Goal: Use online tool/utility: Utilize a website feature to perform a specific function

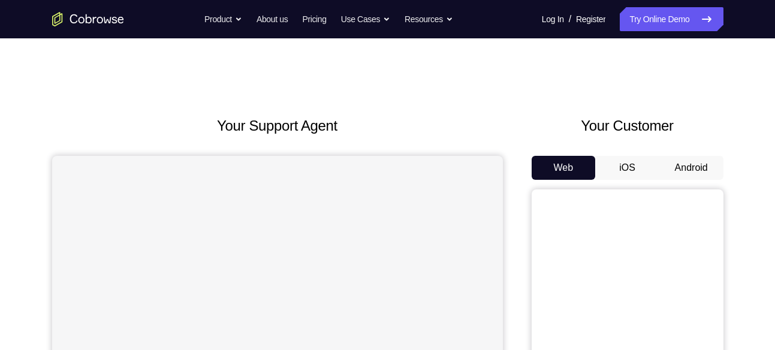
click at [696, 168] on button "Android" at bounding box center [691, 168] width 64 height 24
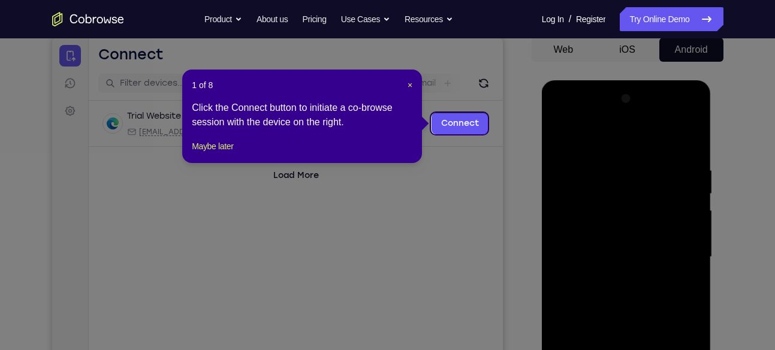
scroll to position [117, 0]
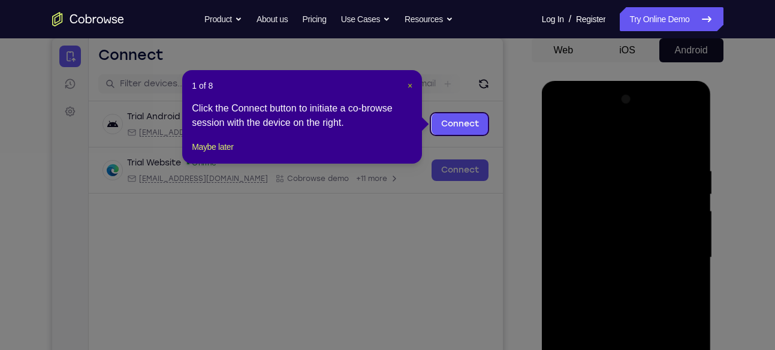
click at [407, 85] on span "×" at bounding box center [409, 86] width 5 height 10
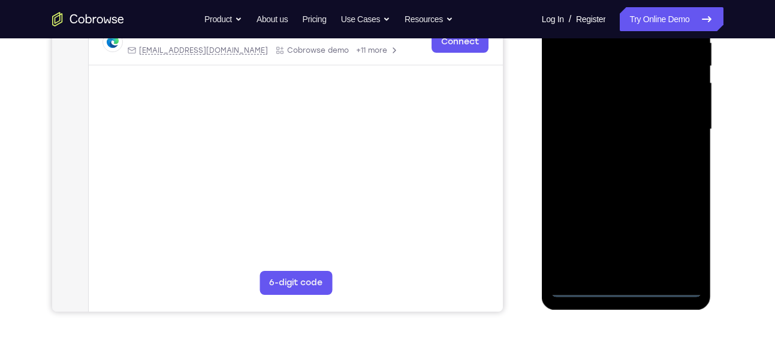
scroll to position [246, 0]
click at [619, 282] on div at bounding box center [626, 128] width 151 height 335
click at [626, 288] on div at bounding box center [626, 128] width 151 height 335
click at [681, 243] on div at bounding box center [626, 128] width 151 height 335
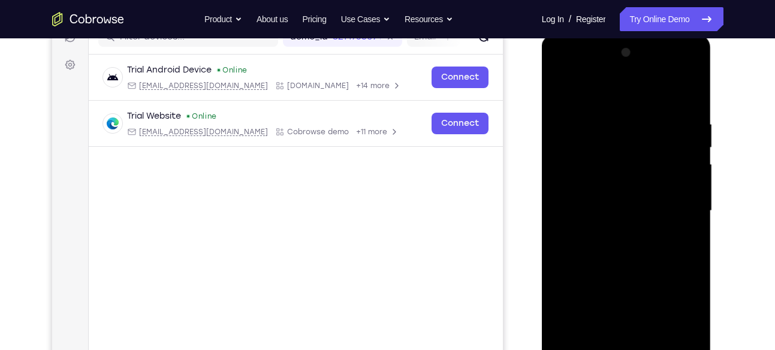
scroll to position [167, 0]
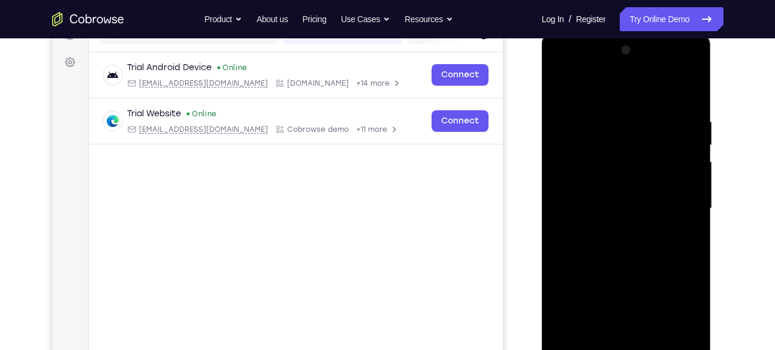
click at [603, 98] on div at bounding box center [626, 208] width 151 height 335
click at [581, 135] on div at bounding box center [626, 208] width 151 height 335
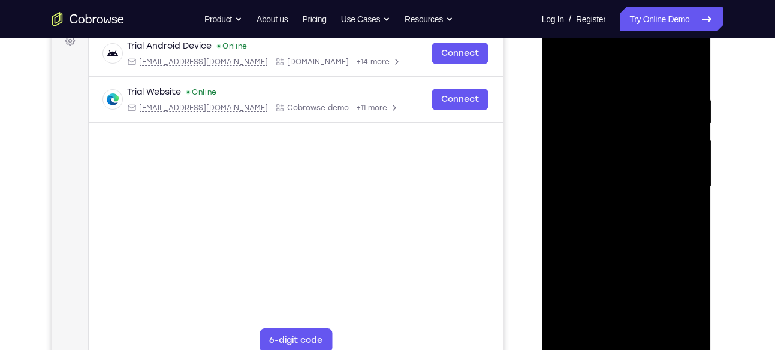
scroll to position [189, 0]
click at [610, 256] on div at bounding box center [626, 186] width 151 height 335
click at [618, 211] on div at bounding box center [626, 186] width 151 height 335
click at [688, 322] on div at bounding box center [626, 186] width 151 height 335
click at [664, 330] on div at bounding box center [626, 186] width 151 height 335
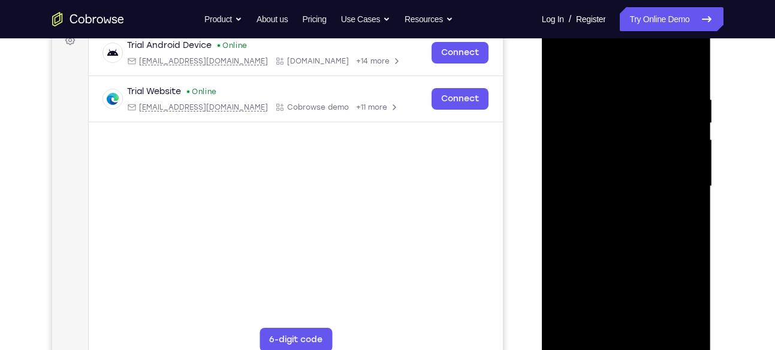
click at [596, 66] on div at bounding box center [626, 186] width 151 height 335
click at [593, 102] on div at bounding box center [626, 186] width 151 height 335
drag, startPoint x: 621, startPoint y: 230, endPoint x: 651, endPoint y: 98, distance: 135.0
click at [651, 98] on div at bounding box center [626, 186] width 151 height 335
drag, startPoint x: 626, startPoint y: 258, endPoint x: 645, endPoint y: 44, distance: 214.1
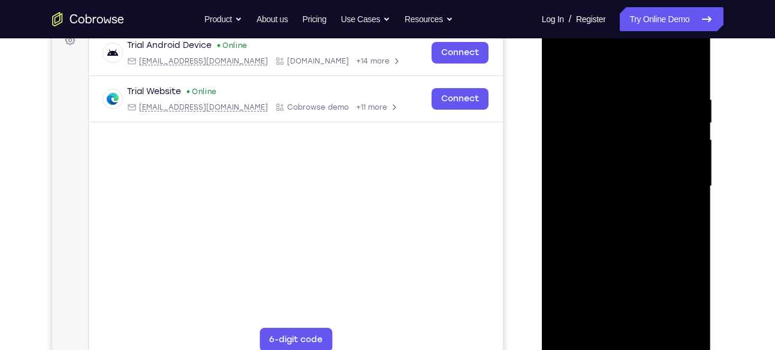
click at [645, 44] on div at bounding box center [626, 186] width 151 height 335
drag, startPoint x: 624, startPoint y: 149, endPoint x: 645, endPoint y: 80, distance: 72.6
click at [645, 80] on div at bounding box center [626, 186] width 151 height 335
drag, startPoint x: 619, startPoint y: 261, endPoint x: 637, endPoint y: 92, distance: 169.4
click at [637, 92] on div at bounding box center [626, 186] width 151 height 335
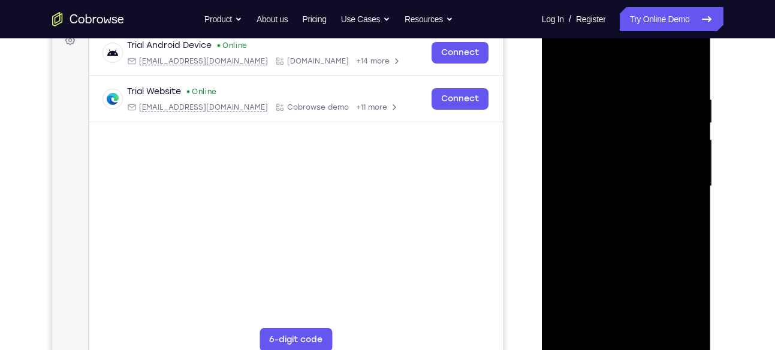
drag, startPoint x: 616, startPoint y: 279, endPoint x: 630, endPoint y: 67, distance: 212.5
click at [630, 67] on div at bounding box center [626, 186] width 151 height 335
drag, startPoint x: 624, startPoint y: 261, endPoint x: 639, endPoint y: 57, distance: 204.2
click at [639, 57] on div at bounding box center [626, 186] width 151 height 335
drag, startPoint x: 618, startPoint y: 289, endPoint x: 635, endPoint y: 188, distance: 103.2
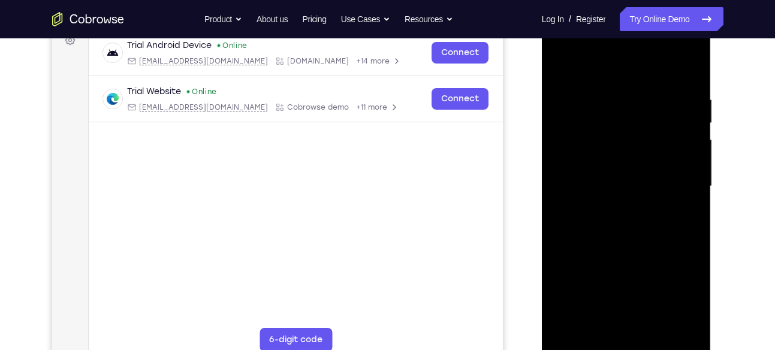
click at [635, 188] on div at bounding box center [626, 186] width 151 height 335
click at [635, 213] on div at bounding box center [626, 186] width 151 height 335
drag, startPoint x: 635, startPoint y: 213, endPoint x: 646, endPoint y: 77, distance: 137.0
click at [646, 77] on div at bounding box center [626, 186] width 151 height 335
click at [628, 196] on div at bounding box center [626, 186] width 151 height 335
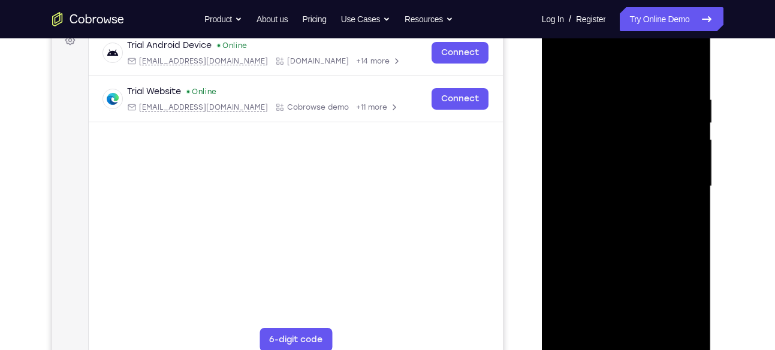
drag, startPoint x: 628, startPoint y: 196, endPoint x: 644, endPoint y: 37, distance: 160.2
click at [644, 37] on div at bounding box center [626, 186] width 151 height 335
drag, startPoint x: 618, startPoint y: 214, endPoint x: 639, endPoint y: 12, distance: 203.5
click at [639, 12] on div at bounding box center [627, 188] width 170 height 357
drag, startPoint x: 632, startPoint y: 272, endPoint x: 641, endPoint y: 105, distance: 166.8
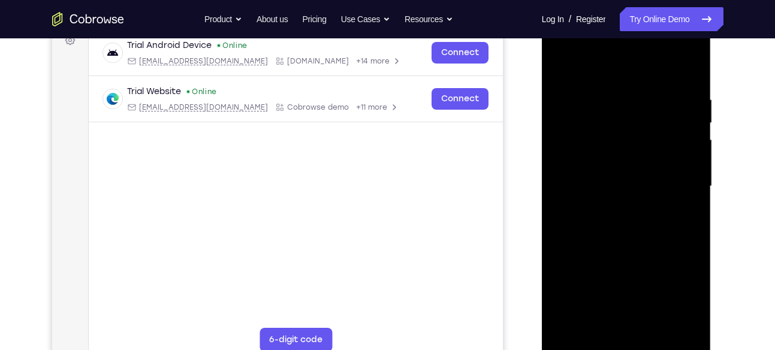
click at [641, 105] on div at bounding box center [626, 186] width 151 height 335
click at [637, 256] on div at bounding box center [626, 186] width 151 height 335
drag, startPoint x: 637, startPoint y: 256, endPoint x: 642, endPoint y: 196, distance: 60.1
click at [642, 196] on div at bounding box center [626, 186] width 151 height 335
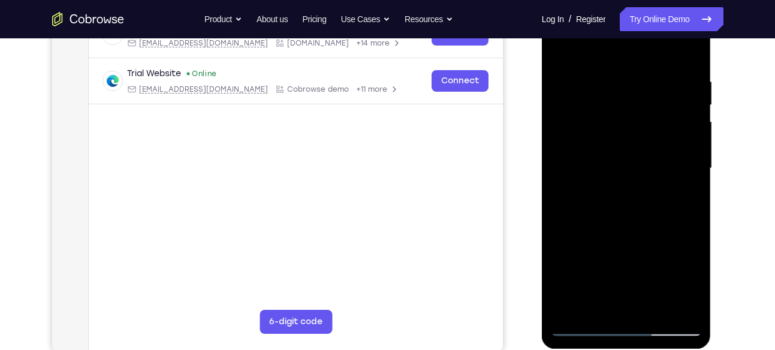
scroll to position [207, 0]
click at [612, 214] on div at bounding box center [626, 167] width 151 height 335
click at [564, 247] on div at bounding box center [626, 167] width 151 height 335
click at [567, 248] on div at bounding box center [626, 167] width 151 height 335
click at [571, 249] on div at bounding box center [626, 167] width 151 height 335
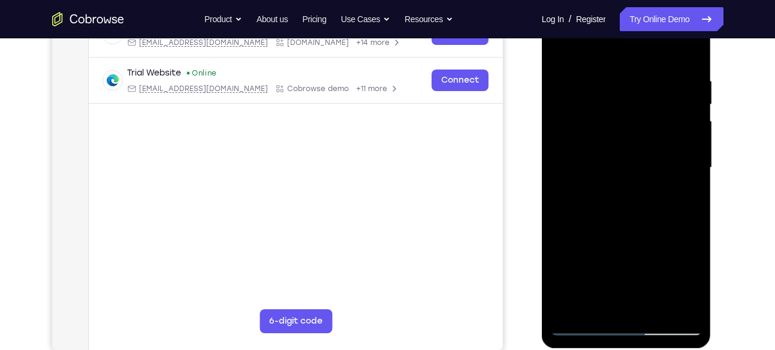
click at [571, 249] on div at bounding box center [626, 167] width 151 height 335
click at [577, 249] on div at bounding box center [626, 167] width 151 height 335
click at [581, 249] on div at bounding box center [626, 167] width 151 height 335
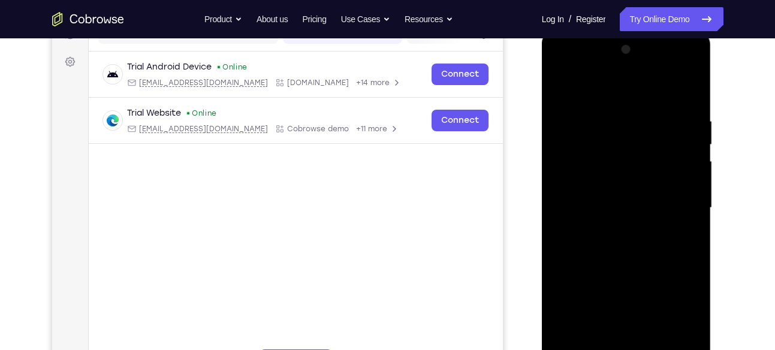
scroll to position [166, 0]
click at [690, 89] on div at bounding box center [626, 208] width 151 height 335
drag, startPoint x: 631, startPoint y: 162, endPoint x: 622, endPoint y: 280, distance: 117.7
click at [622, 280] on div at bounding box center [626, 208] width 151 height 335
drag, startPoint x: 622, startPoint y: 120, endPoint x: 613, endPoint y: 274, distance: 154.8
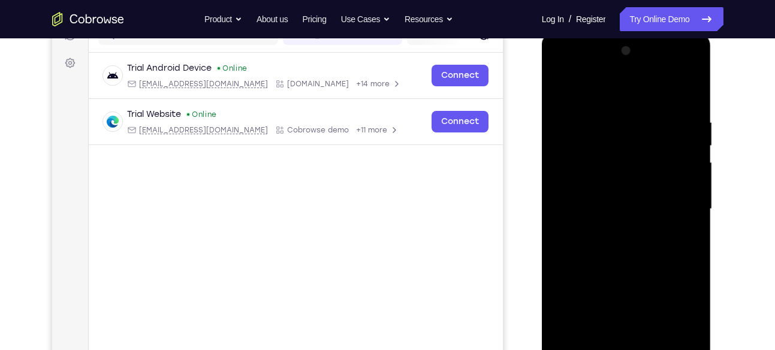
click at [613, 274] on div at bounding box center [626, 208] width 151 height 335
drag, startPoint x: 615, startPoint y: 134, endPoint x: 609, endPoint y: 276, distance: 142.1
click at [609, 276] on div at bounding box center [626, 208] width 151 height 335
drag, startPoint x: 624, startPoint y: 127, endPoint x: 612, endPoint y: 274, distance: 147.3
click at [612, 274] on div at bounding box center [626, 208] width 151 height 335
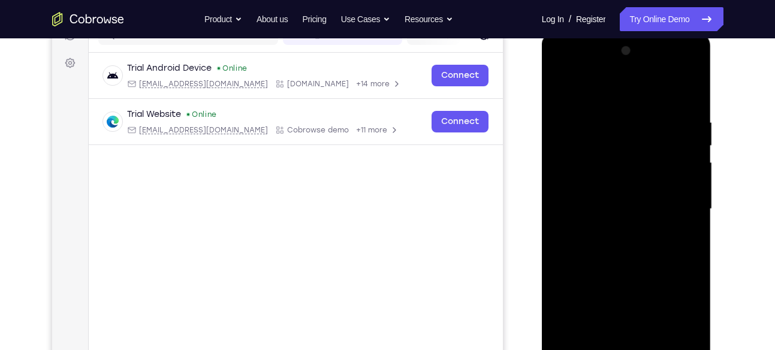
click at [625, 147] on div at bounding box center [626, 208] width 151 height 335
click at [633, 129] on div at bounding box center [626, 208] width 151 height 335
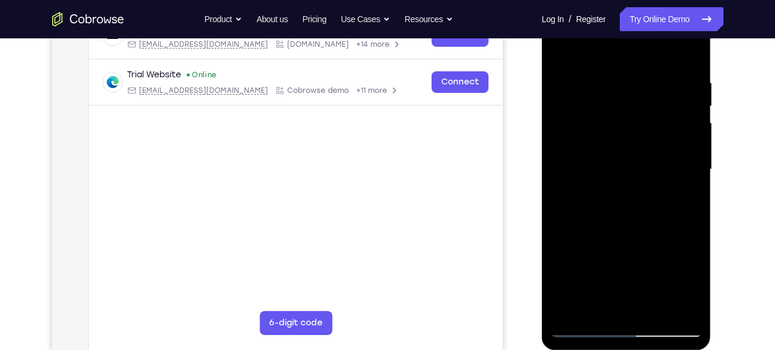
scroll to position [206, 0]
click at [570, 249] on div at bounding box center [626, 168] width 151 height 335
click at [572, 250] on div at bounding box center [626, 168] width 151 height 335
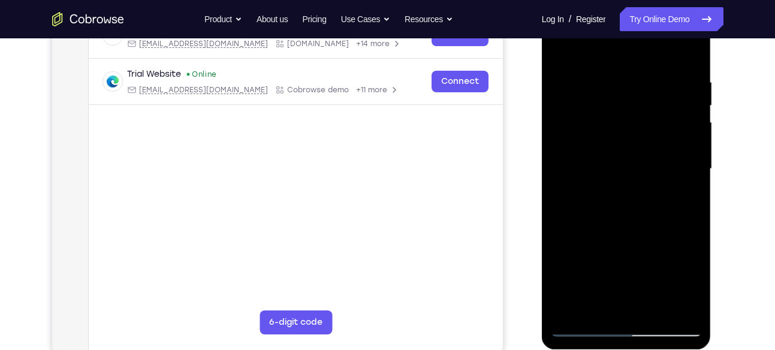
click at [577, 250] on div at bounding box center [626, 168] width 151 height 335
click at [579, 250] on div at bounding box center [626, 168] width 151 height 335
click at [584, 250] on div at bounding box center [626, 168] width 151 height 335
click at [589, 250] on div at bounding box center [626, 168] width 151 height 335
click at [594, 250] on div at bounding box center [626, 168] width 151 height 335
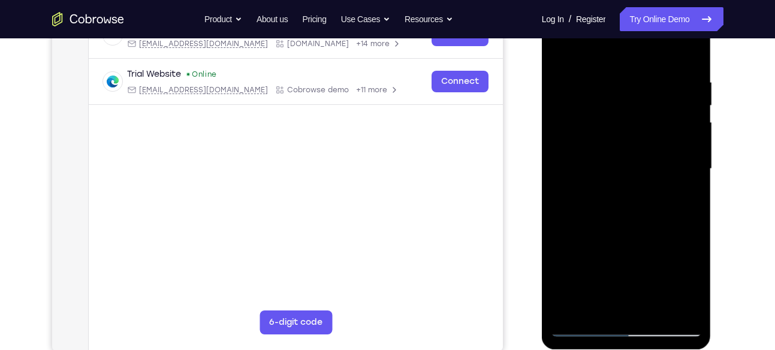
click at [603, 250] on div at bounding box center [626, 168] width 151 height 335
click at [608, 250] on div at bounding box center [626, 168] width 151 height 335
click at [612, 250] on div at bounding box center [626, 168] width 151 height 335
click at [615, 250] on div at bounding box center [626, 168] width 151 height 335
click at [619, 250] on div at bounding box center [626, 168] width 151 height 335
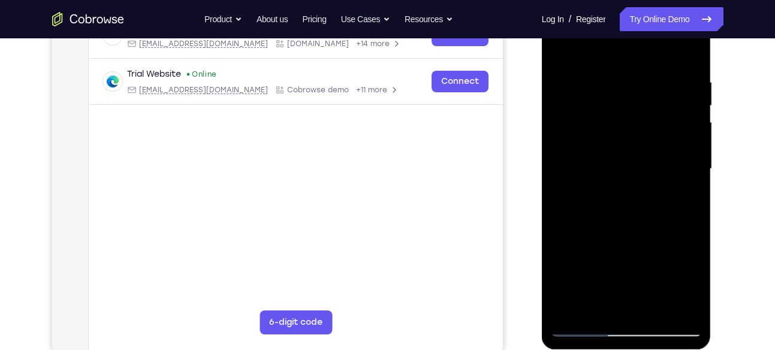
click at [617, 165] on div at bounding box center [626, 168] width 151 height 335
click at [642, 188] on div at bounding box center [626, 168] width 151 height 335
click at [627, 250] on div at bounding box center [626, 168] width 151 height 335
click at [630, 250] on div at bounding box center [626, 168] width 151 height 335
click at [633, 250] on div at bounding box center [626, 168] width 151 height 335
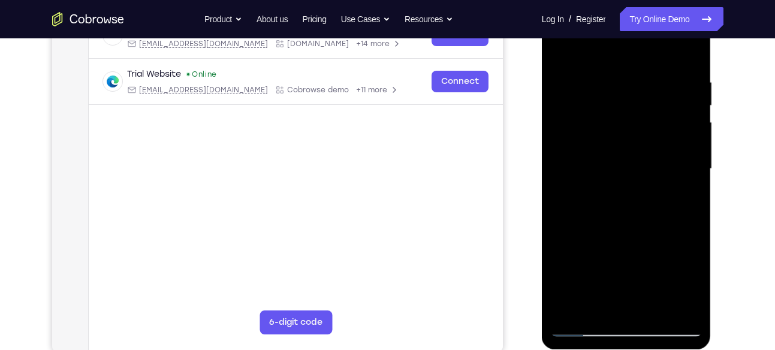
click at [638, 250] on div at bounding box center [626, 168] width 151 height 335
click at [645, 250] on div at bounding box center [626, 168] width 151 height 335
click at [648, 250] on div at bounding box center [626, 168] width 151 height 335
click at [651, 250] on div at bounding box center [626, 168] width 151 height 335
click at [653, 250] on div at bounding box center [626, 168] width 151 height 335
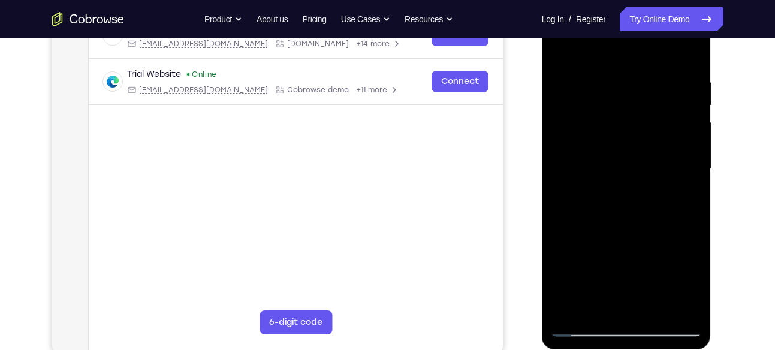
click at [660, 250] on div at bounding box center [626, 168] width 151 height 335
click at [666, 250] on div at bounding box center [626, 168] width 151 height 335
click at [674, 250] on div at bounding box center [626, 168] width 151 height 335
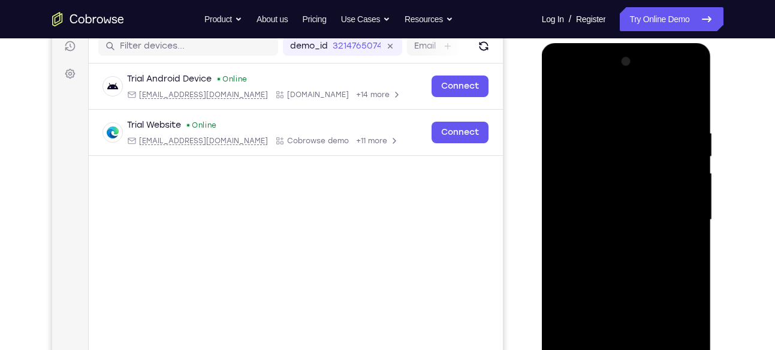
scroll to position [155, 0]
click at [688, 97] on div at bounding box center [626, 220] width 151 height 335
drag, startPoint x: 628, startPoint y: 150, endPoint x: 620, endPoint y: 270, distance: 119.5
click at [620, 270] on div at bounding box center [626, 220] width 151 height 335
drag, startPoint x: 624, startPoint y: 146, endPoint x: 615, endPoint y: 281, distance: 135.1
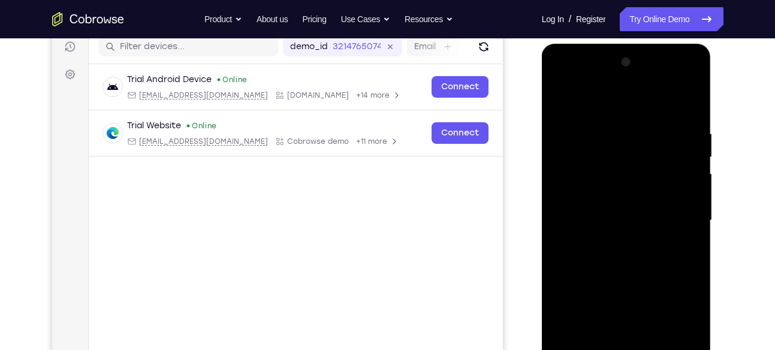
click at [615, 281] on div at bounding box center [626, 220] width 151 height 335
drag, startPoint x: 627, startPoint y: 144, endPoint x: 608, endPoint y: 280, distance: 137.8
click at [608, 280] on div at bounding box center [626, 220] width 151 height 335
drag, startPoint x: 613, startPoint y: 191, endPoint x: 601, endPoint y: 291, distance: 100.7
click at [601, 291] on div at bounding box center [626, 220] width 151 height 335
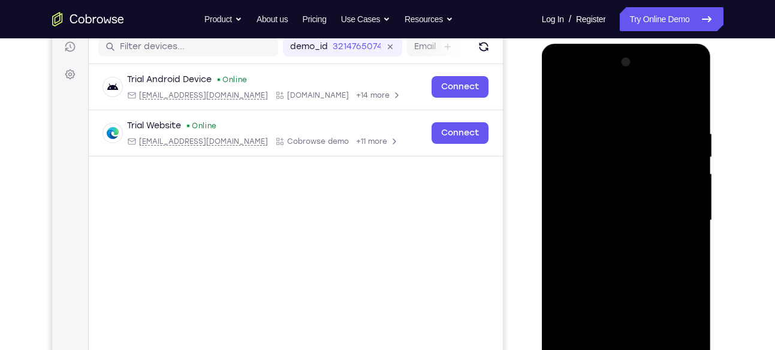
drag, startPoint x: 622, startPoint y: 182, endPoint x: 619, endPoint y: 300, distance: 118.1
click at [619, 300] on div at bounding box center [626, 220] width 151 height 335
drag, startPoint x: 625, startPoint y: 122, endPoint x: 618, endPoint y: 256, distance: 134.4
click at [618, 256] on div at bounding box center [626, 220] width 151 height 335
click at [634, 192] on div at bounding box center [626, 220] width 151 height 335
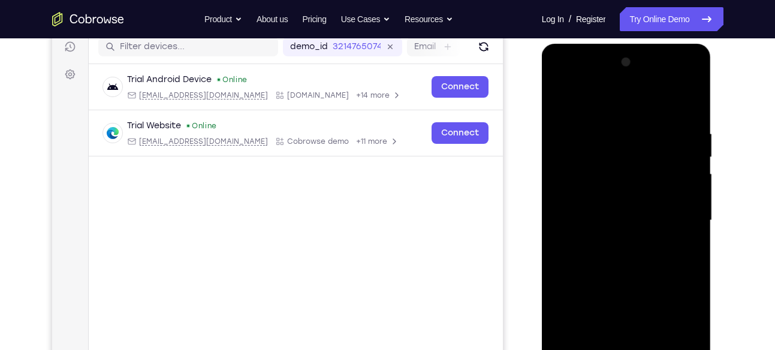
click at [634, 192] on div at bounding box center [626, 220] width 151 height 335
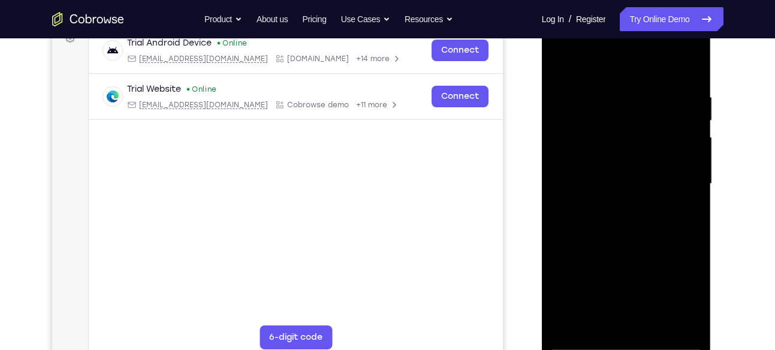
scroll to position [192, 0]
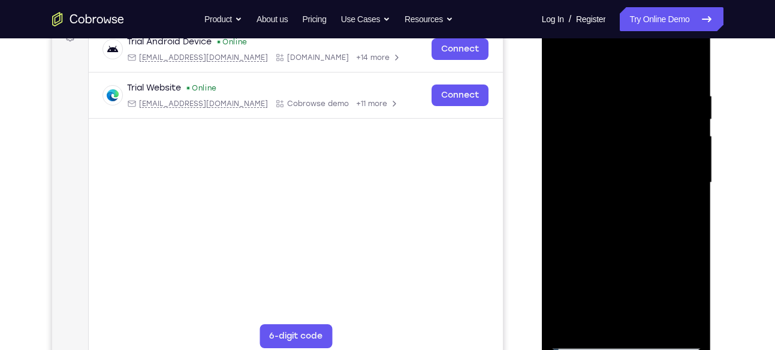
click at [566, 258] on div at bounding box center [626, 182] width 151 height 335
click at [589, 215] on div at bounding box center [626, 182] width 151 height 335
click at [567, 258] on div at bounding box center [626, 182] width 151 height 335
click at [571, 257] on div at bounding box center [626, 182] width 151 height 335
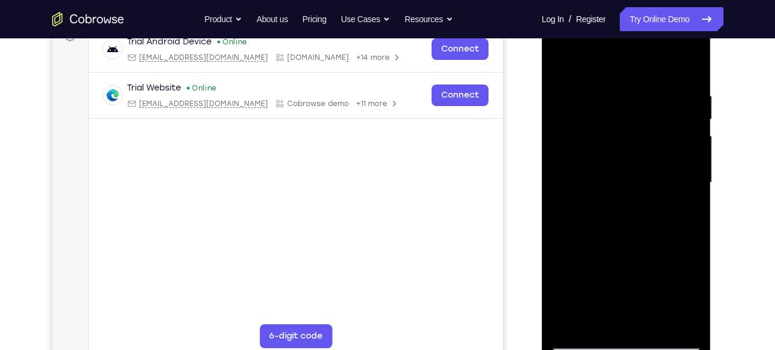
click at [573, 257] on div at bounding box center [626, 182] width 151 height 335
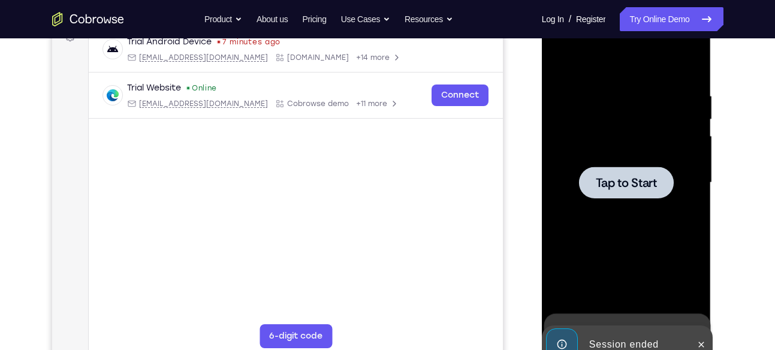
click at [639, 200] on div at bounding box center [626, 182] width 151 height 335
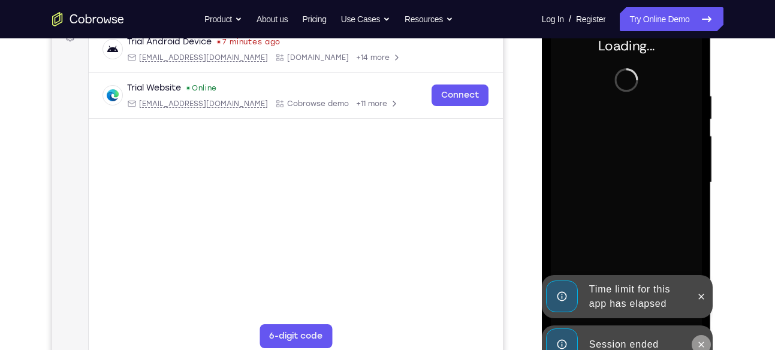
click at [702, 340] on icon at bounding box center [701, 345] width 10 height 10
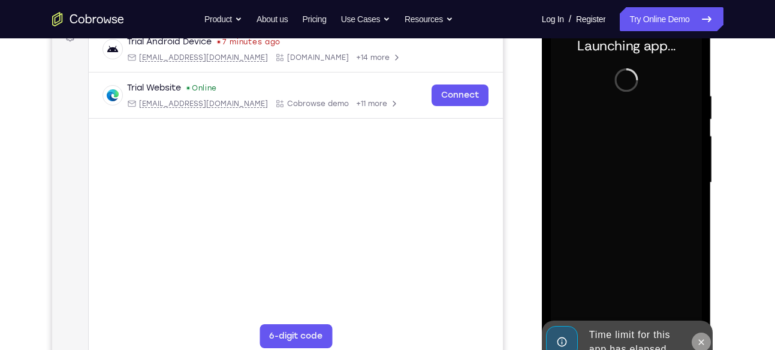
click at [700, 341] on icon at bounding box center [701, 341] width 5 height 5
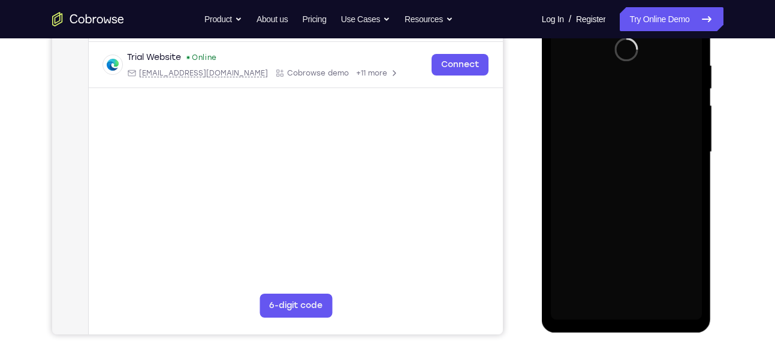
scroll to position [232, 0]
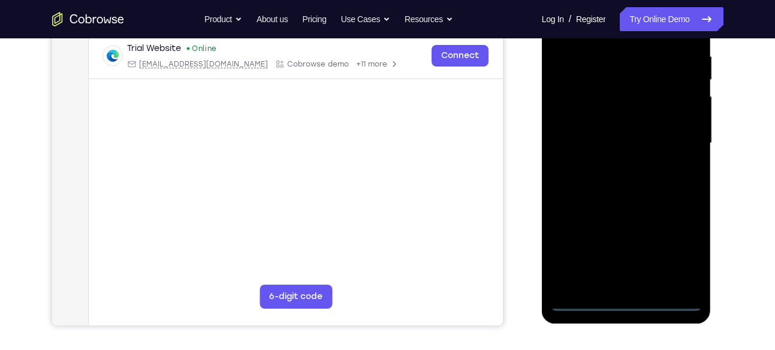
click at [627, 303] on div at bounding box center [626, 142] width 151 height 335
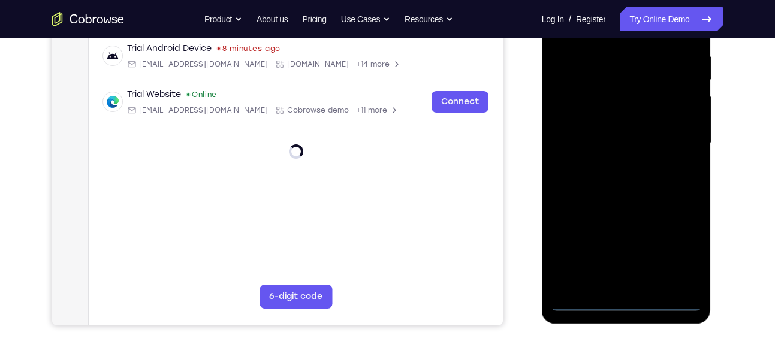
click at [681, 248] on div at bounding box center [626, 142] width 151 height 335
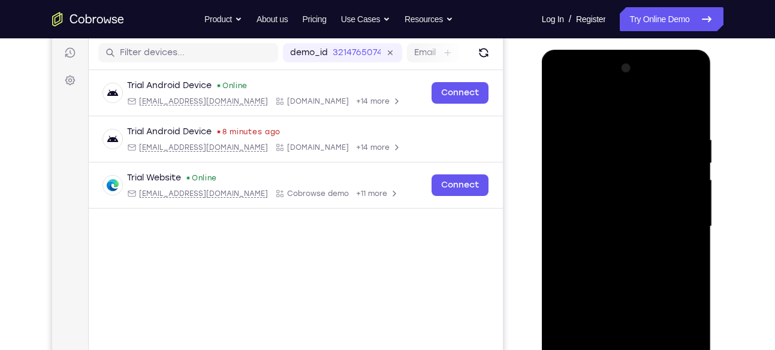
scroll to position [148, 0]
click at [609, 117] on div at bounding box center [626, 226] width 151 height 335
click at [607, 155] on div at bounding box center [626, 226] width 151 height 335
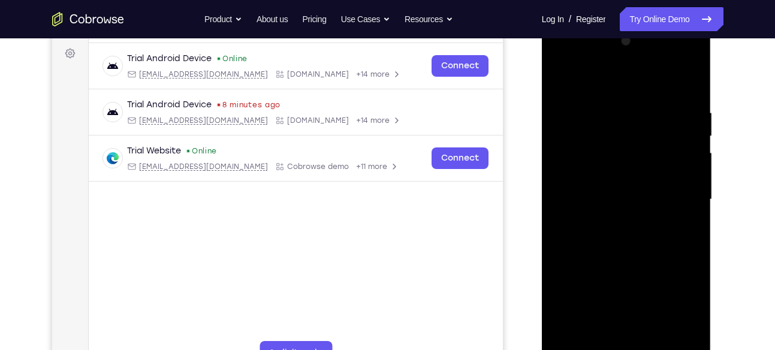
scroll to position [180, 0]
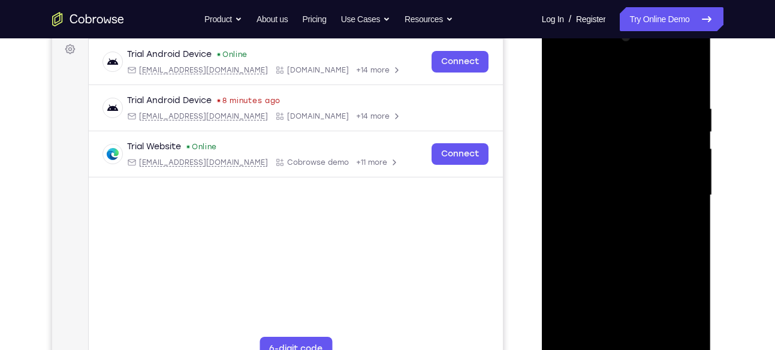
click at [623, 273] on div at bounding box center [626, 195] width 151 height 335
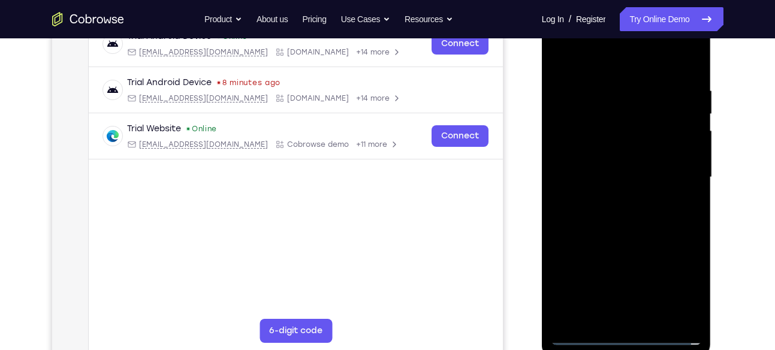
scroll to position [204, 0]
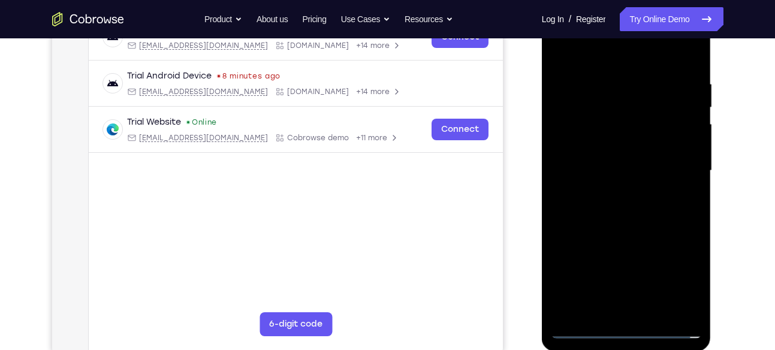
click at [632, 199] on div at bounding box center [626, 170] width 151 height 335
click at [691, 311] on div at bounding box center [626, 170] width 151 height 335
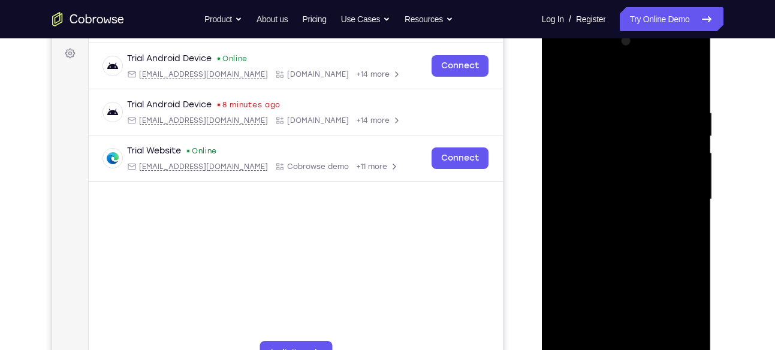
scroll to position [178, 0]
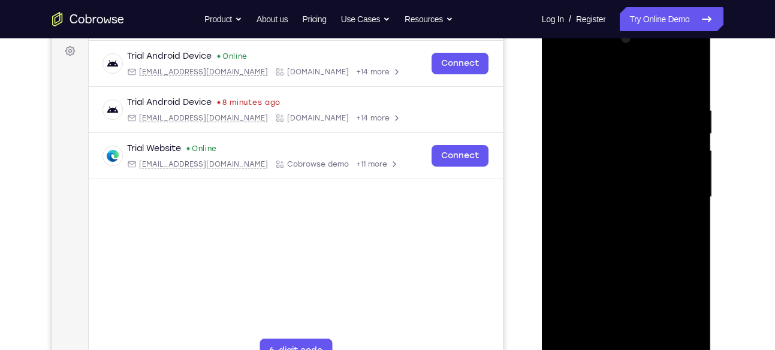
click at [628, 57] on div at bounding box center [626, 196] width 151 height 335
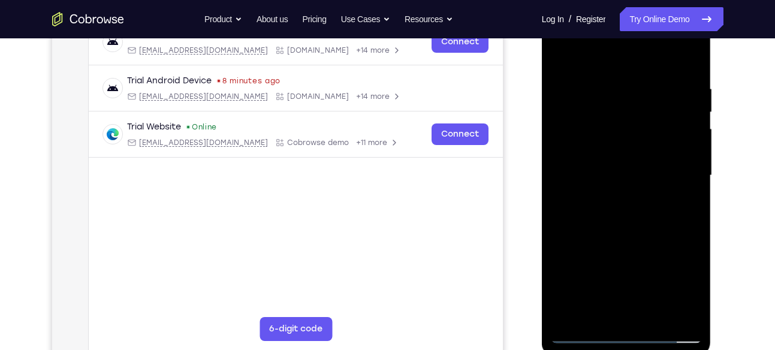
scroll to position [204, 0]
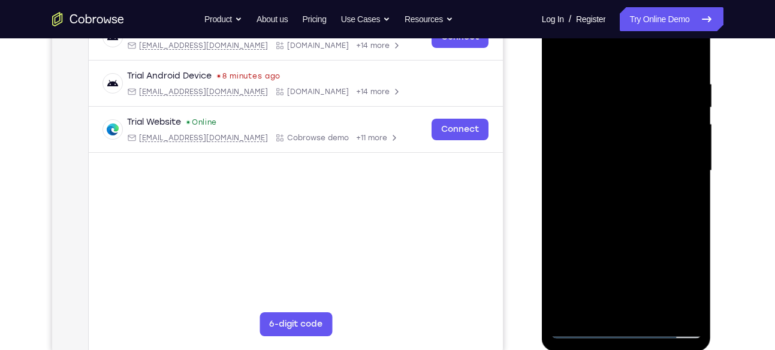
click at [693, 313] on div at bounding box center [626, 170] width 151 height 335
click at [640, 205] on div at bounding box center [626, 170] width 151 height 335
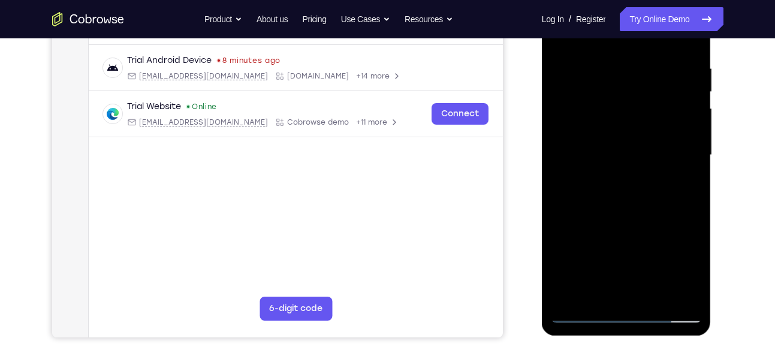
scroll to position [231, 0]
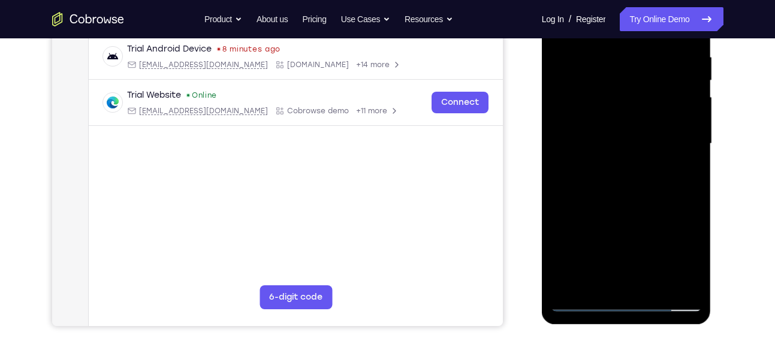
click at [646, 188] on div at bounding box center [626, 143] width 151 height 335
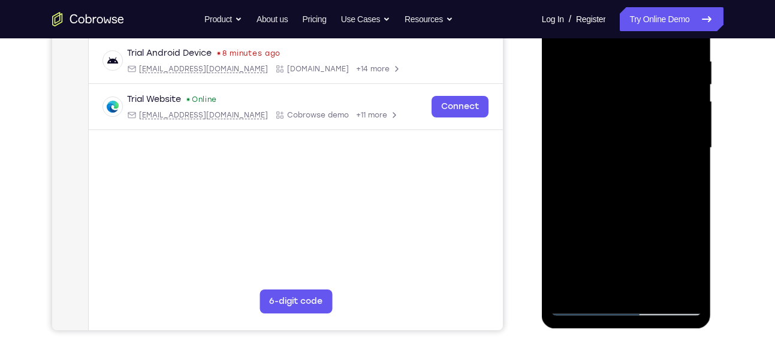
scroll to position [226, 0]
click at [564, 215] on div at bounding box center [626, 148] width 151 height 335
click at [565, 215] on div at bounding box center [626, 148] width 151 height 335
click at [566, 216] on div at bounding box center [626, 148] width 151 height 335
click at [567, 217] on div at bounding box center [626, 148] width 151 height 335
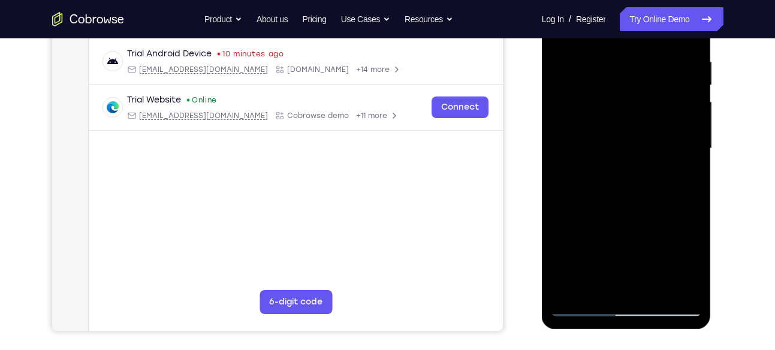
click at [569, 217] on div at bounding box center [626, 148] width 151 height 335
click at [572, 216] on div at bounding box center [626, 148] width 151 height 335
click at [573, 216] on div at bounding box center [626, 148] width 151 height 335
click at [575, 216] on div at bounding box center [626, 148] width 151 height 335
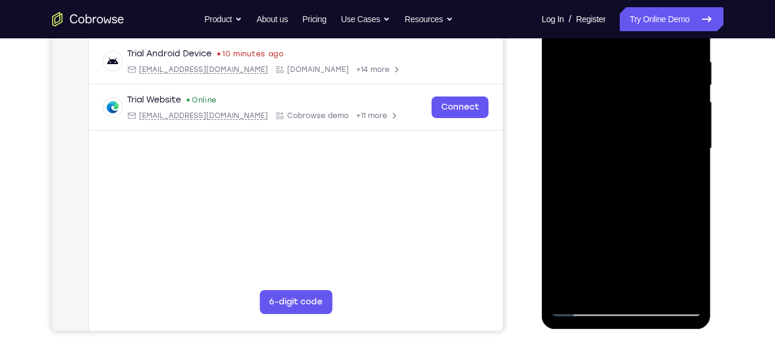
click at [575, 216] on div at bounding box center [626, 148] width 151 height 335
click at [576, 216] on div at bounding box center [626, 148] width 151 height 335
click at [578, 216] on div at bounding box center [626, 148] width 151 height 335
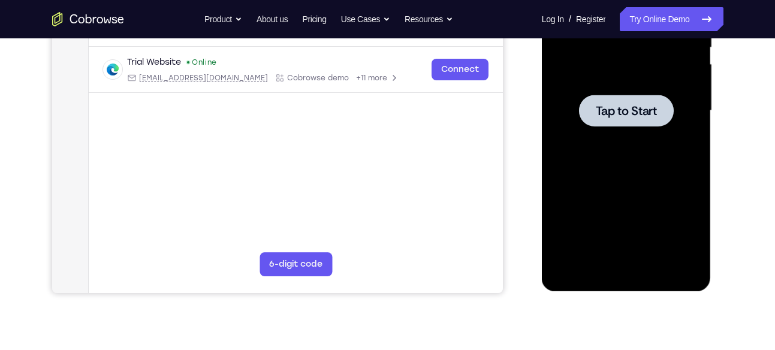
scroll to position [267, 0]
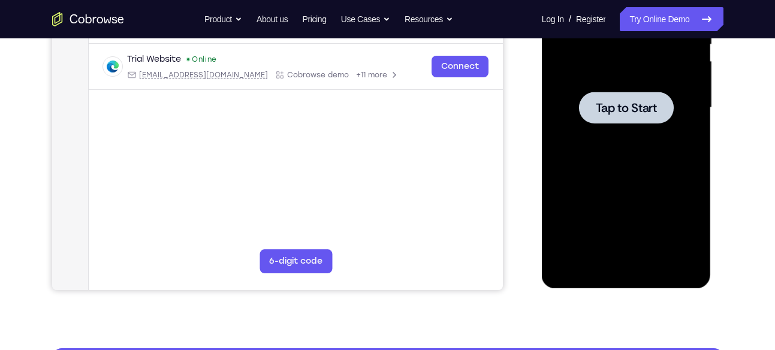
click at [604, 115] on div at bounding box center [626, 108] width 95 height 32
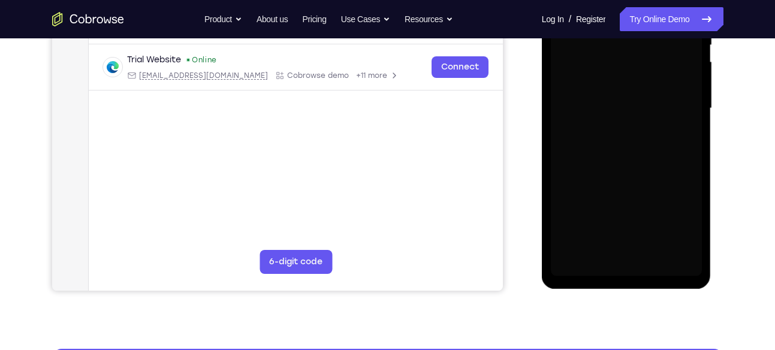
scroll to position [283, 0]
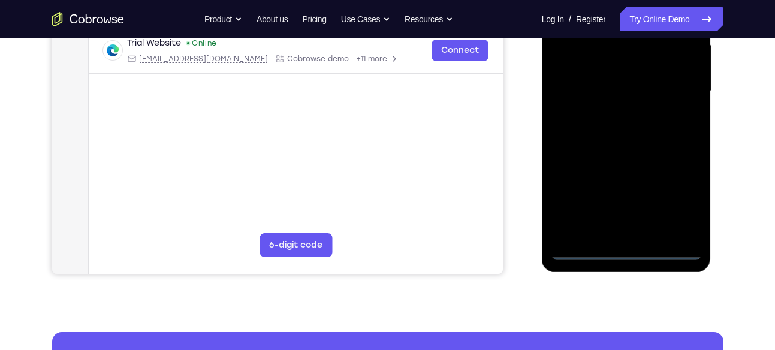
click at [621, 250] on div at bounding box center [626, 91] width 151 height 335
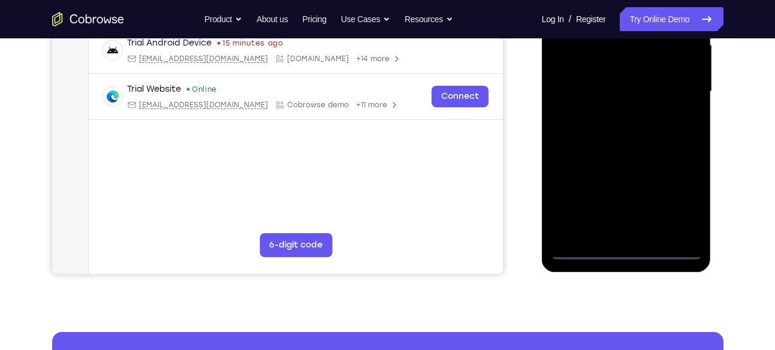
click at [679, 201] on div at bounding box center [626, 91] width 151 height 335
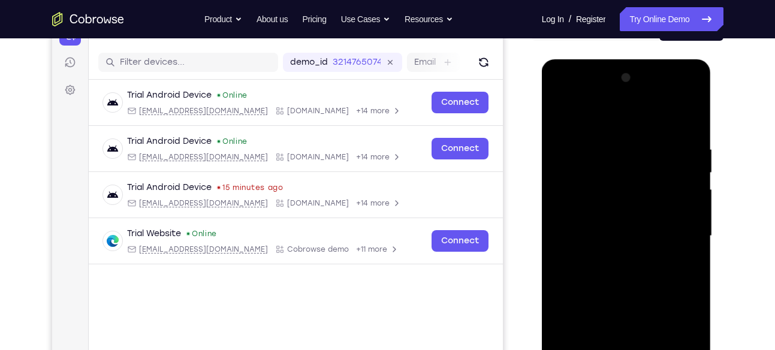
scroll to position [138, 0]
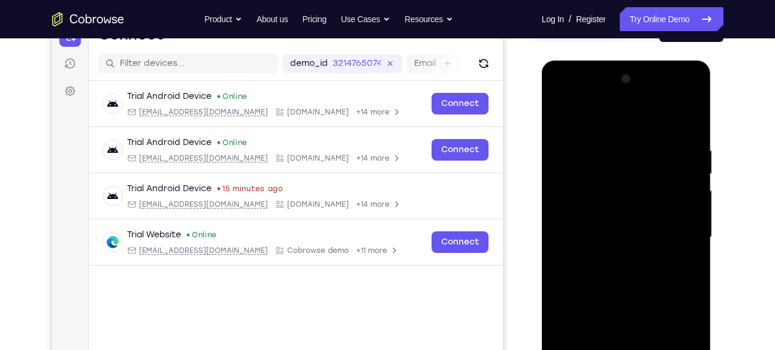
click at [604, 119] on div at bounding box center [626, 236] width 151 height 335
click at [576, 168] on div at bounding box center [626, 236] width 151 height 335
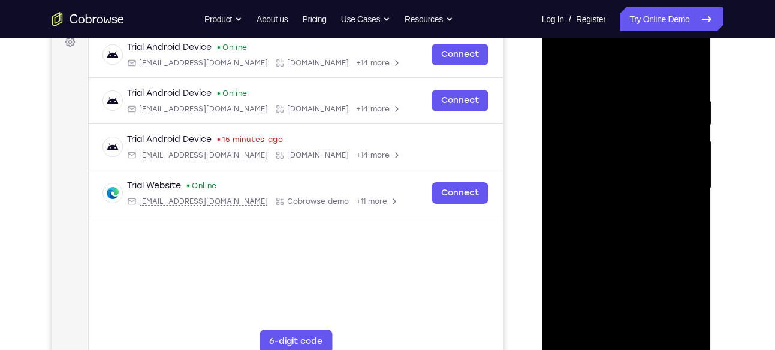
scroll to position [190, 0]
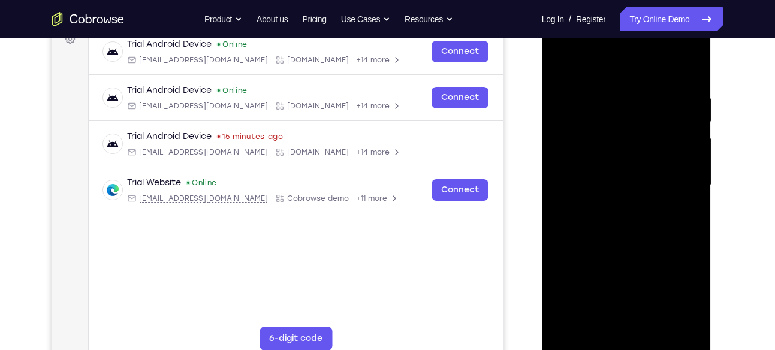
click at [622, 249] on div at bounding box center [626, 184] width 151 height 335
click at [613, 217] on div at bounding box center [626, 184] width 151 height 335
click at [690, 322] on div at bounding box center [626, 184] width 151 height 335
click at [630, 47] on div at bounding box center [626, 184] width 151 height 335
click at [691, 322] on div at bounding box center [626, 184] width 151 height 335
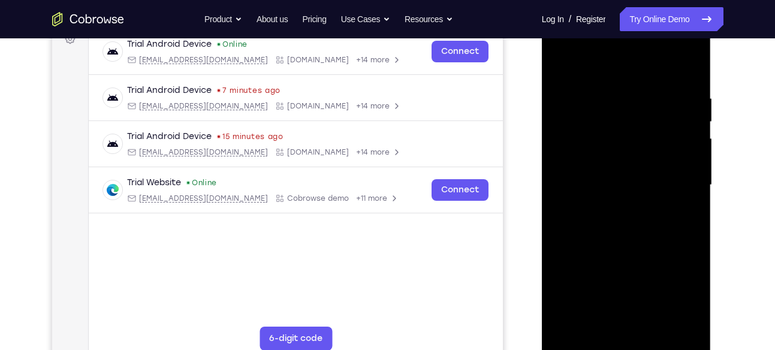
click at [643, 216] on div at bounding box center [626, 184] width 151 height 335
click at [626, 207] on div at bounding box center [626, 184] width 151 height 335
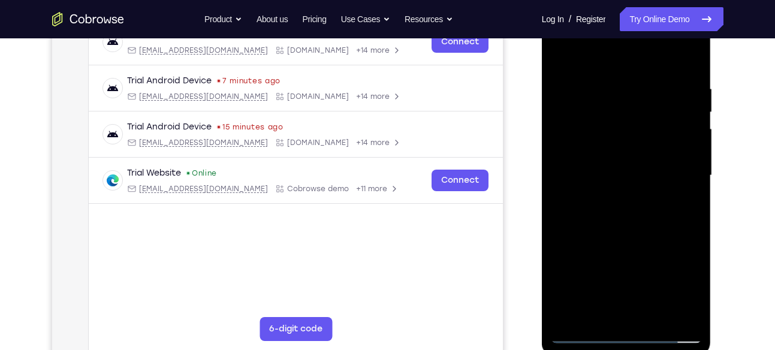
scroll to position [200, 0]
click at [575, 243] on div at bounding box center [626, 174] width 151 height 335
click at [577, 243] on div at bounding box center [626, 174] width 151 height 335
click at [578, 242] on div at bounding box center [626, 174] width 151 height 335
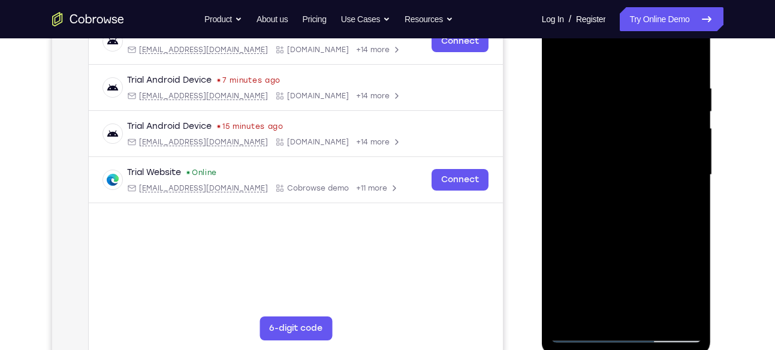
click at [622, 188] on div at bounding box center [626, 174] width 151 height 335
click at [615, 213] on div at bounding box center [626, 174] width 151 height 335
click at [625, 170] on div at bounding box center [626, 174] width 151 height 335
click at [613, 183] on div at bounding box center [626, 174] width 151 height 335
click at [595, 209] on div at bounding box center [626, 174] width 151 height 335
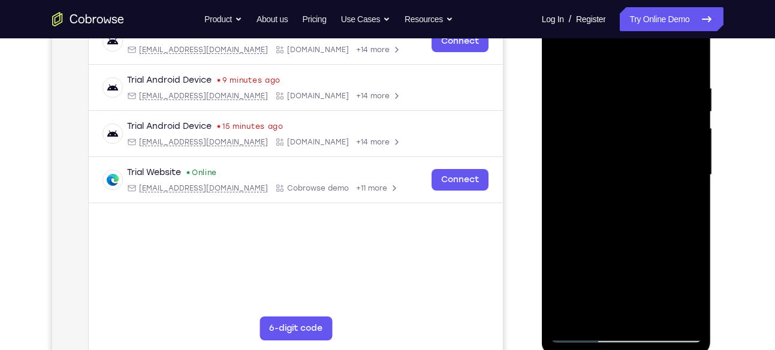
click at [595, 209] on div at bounding box center [626, 174] width 151 height 335
click at [584, 242] on div at bounding box center [626, 174] width 151 height 335
click at [585, 243] on div at bounding box center [626, 174] width 151 height 335
click at [586, 243] on div at bounding box center [626, 174] width 151 height 335
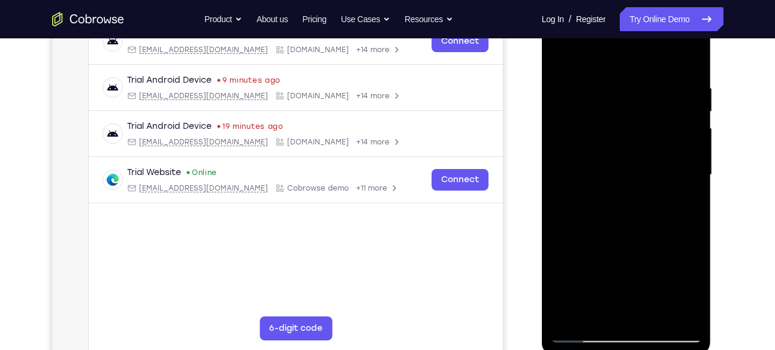
click at [606, 214] on div at bounding box center [626, 174] width 151 height 335
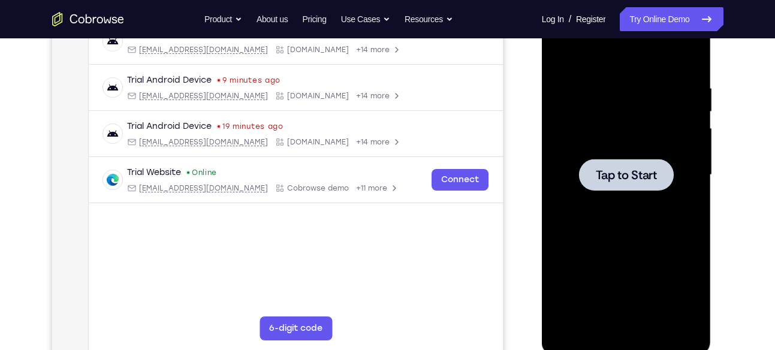
click at [610, 169] on span "Tap to Start" at bounding box center [625, 175] width 61 height 12
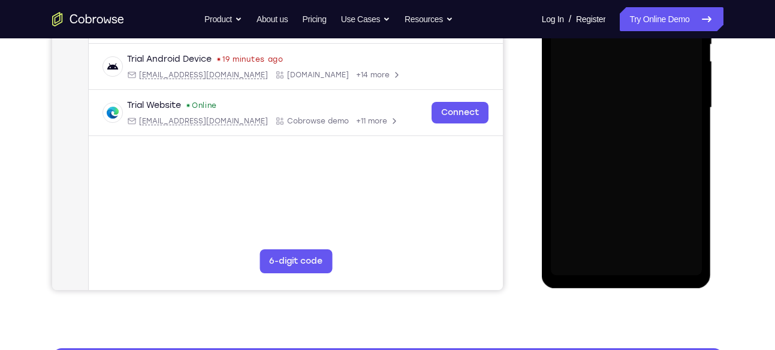
scroll to position [268, 0]
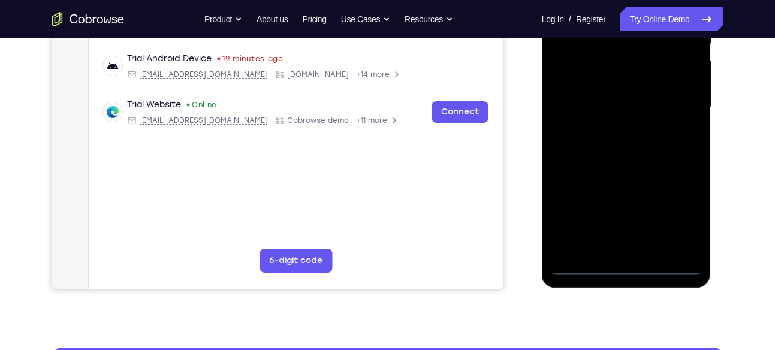
click at [625, 264] on div at bounding box center [626, 106] width 151 height 335
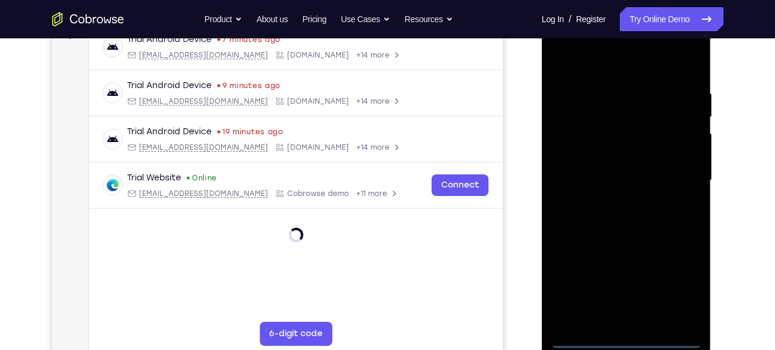
scroll to position [187, 0]
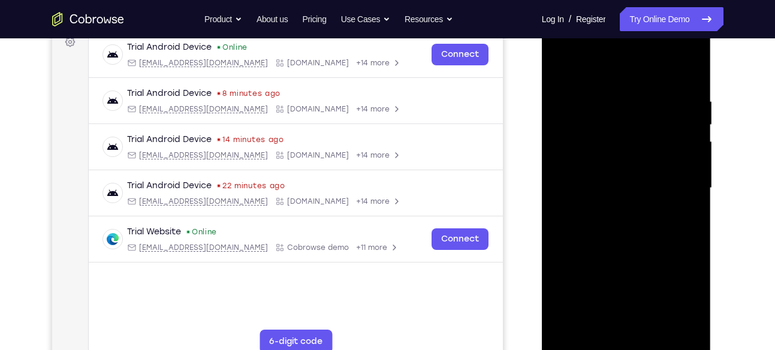
click at [673, 294] on div at bounding box center [626, 187] width 151 height 335
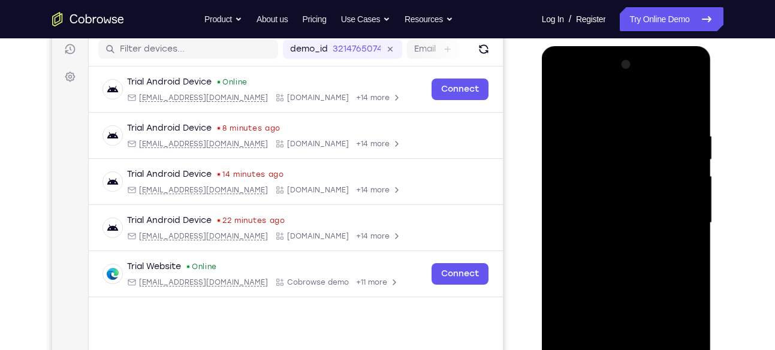
scroll to position [146, 0]
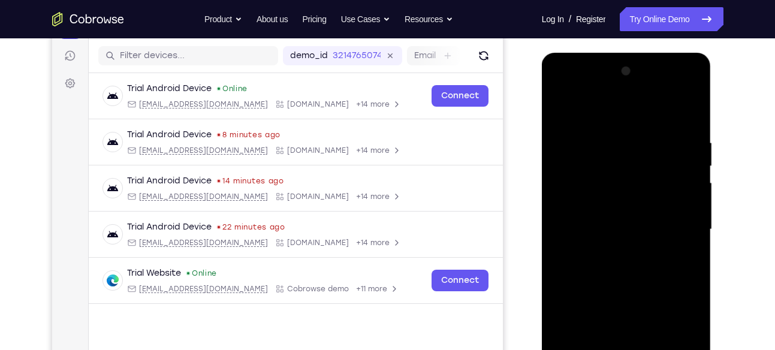
click at [607, 120] on div at bounding box center [626, 229] width 151 height 335
click at [588, 164] on div at bounding box center [626, 229] width 151 height 335
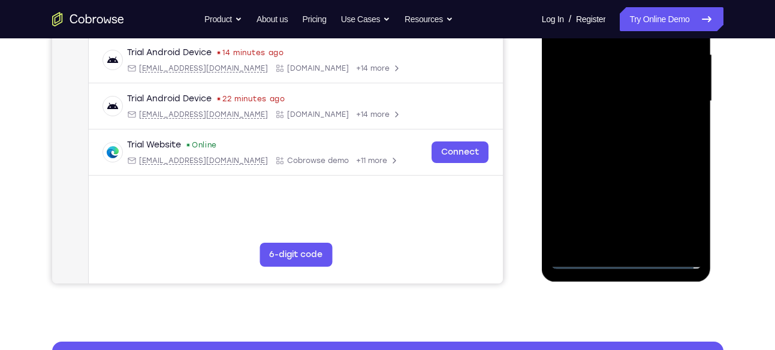
scroll to position [0, 0]
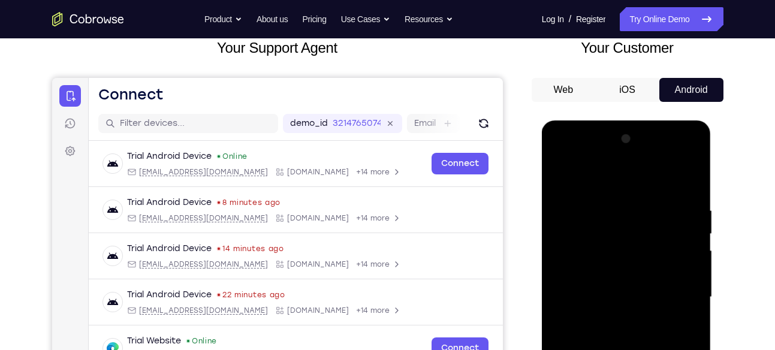
scroll to position [78, 0]
click at [597, 274] on div at bounding box center [626, 296] width 151 height 335
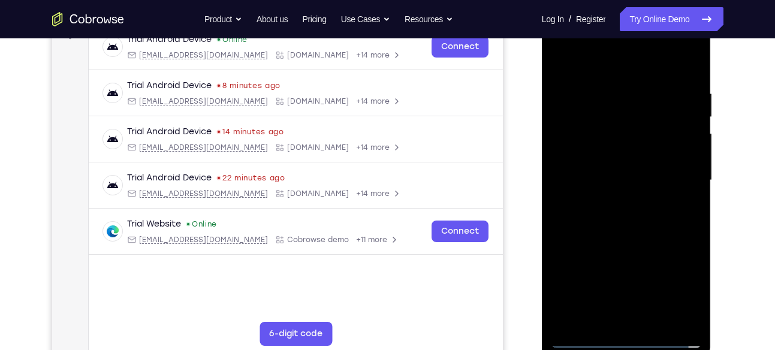
scroll to position [195, 0]
click at [634, 255] on div at bounding box center [626, 179] width 151 height 335
click at [614, 211] on div at bounding box center [626, 179] width 151 height 335
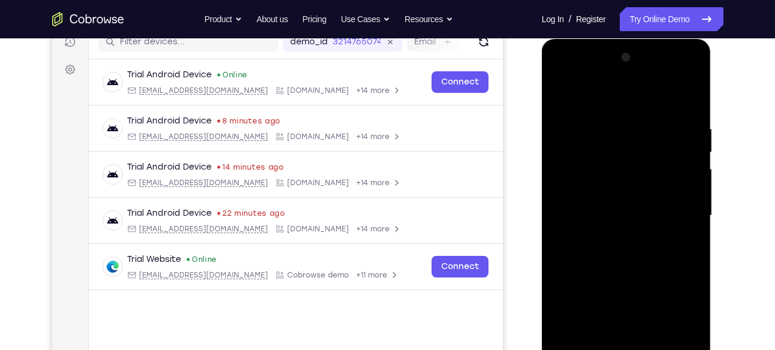
scroll to position [159, 0]
click at [626, 75] on div at bounding box center [626, 216] width 151 height 335
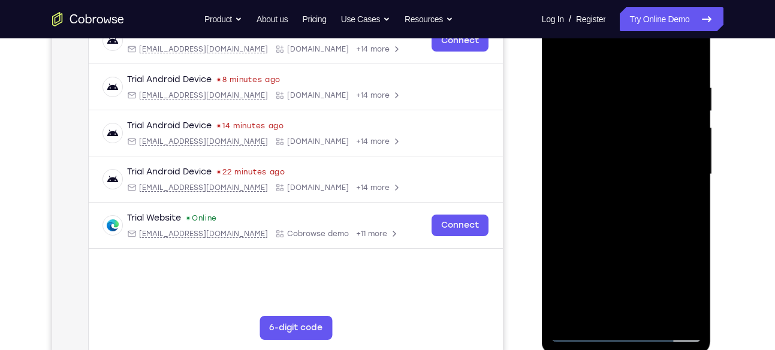
scroll to position [201, 0]
click at [642, 225] on div at bounding box center [626, 173] width 151 height 335
click at [690, 313] on div at bounding box center [626, 173] width 151 height 335
click at [603, 205] on div at bounding box center [626, 173] width 151 height 335
click at [583, 239] on div at bounding box center [626, 173] width 151 height 335
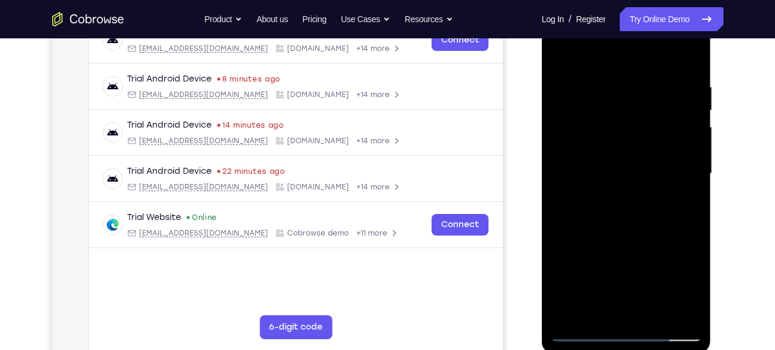
click at [583, 239] on div at bounding box center [626, 173] width 151 height 335
click at [584, 240] on div at bounding box center [626, 173] width 151 height 335
click at [588, 240] on div at bounding box center [626, 173] width 151 height 335
click at [590, 241] on div at bounding box center [626, 173] width 151 height 335
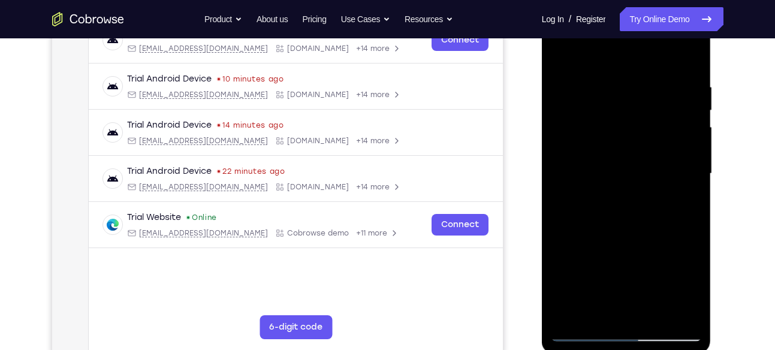
click at [593, 240] on div at bounding box center [626, 173] width 151 height 335
click at [595, 241] on div at bounding box center [626, 173] width 151 height 335
click at [598, 221] on div at bounding box center [626, 173] width 151 height 335
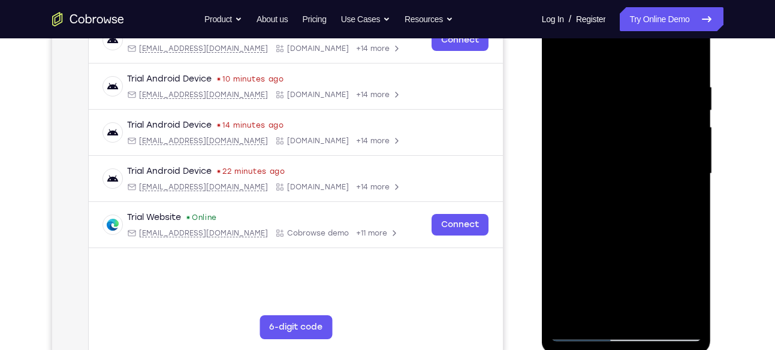
click at [598, 240] on div at bounding box center [626, 173] width 151 height 335
click at [598, 241] on div at bounding box center [626, 173] width 151 height 335
click at [600, 241] on div at bounding box center [626, 173] width 151 height 335
click at [602, 241] on div at bounding box center [626, 173] width 151 height 335
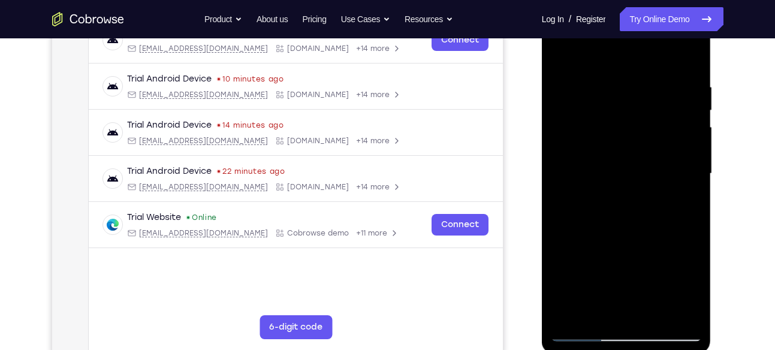
click at [603, 241] on div at bounding box center [626, 173] width 151 height 335
click at [604, 241] on div at bounding box center [626, 173] width 151 height 335
click at [606, 241] on div at bounding box center [626, 173] width 151 height 335
click at [606, 242] on div at bounding box center [626, 173] width 151 height 335
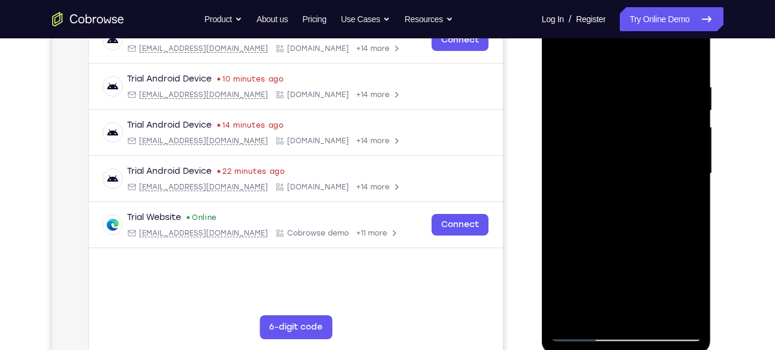
click at [609, 242] on div at bounding box center [626, 173] width 151 height 335
click at [612, 242] on div at bounding box center [626, 173] width 151 height 335
click at [633, 175] on div at bounding box center [626, 173] width 151 height 335
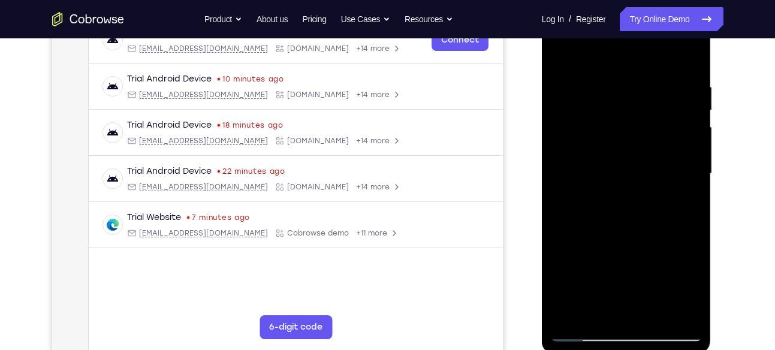
click at [615, 240] on div at bounding box center [626, 173] width 151 height 335
click at [616, 240] on div at bounding box center [626, 173] width 151 height 335
click at [618, 241] on div at bounding box center [626, 173] width 151 height 335
click at [633, 211] on div at bounding box center [626, 173] width 151 height 335
click at [624, 240] on div at bounding box center [626, 173] width 151 height 335
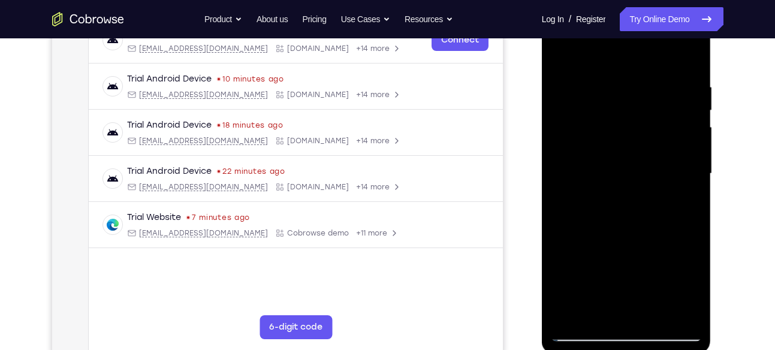
click at [624, 240] on div at bounding box center [626, 173] width 151 height 335
click at [628, 240] on div at bounding box center [626, 173] width 151 height 335
click at [632, 240] on div at bounding box center [626, 173] width 151 height 335
click at [638, 242] on div at bounding box center [626, 173] width 151 height 335
click at [642, 241] on div at bounding box center [626, 173] width 151 height 335
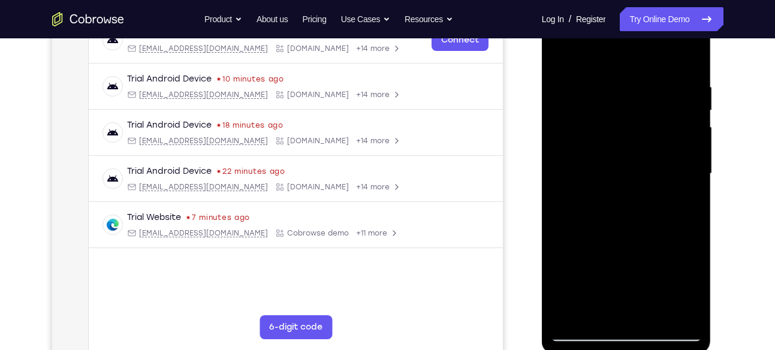
click at [648, 241] on div at bounding box center [626, 173] width 151 height 335
click at [654, 241] on div at bounding box center [626, 173] width 151 height 335
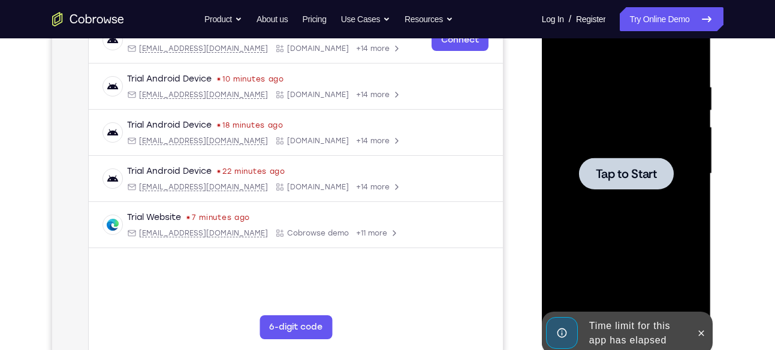
click at [660, 241] on div at bounding box center [626, 173] width 151 height 335
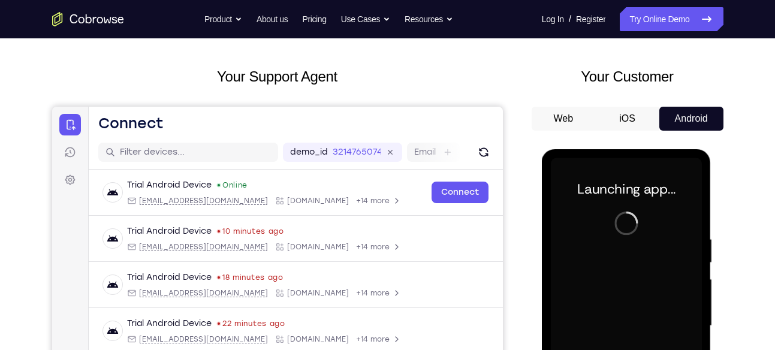
scroll to position [49, 0]
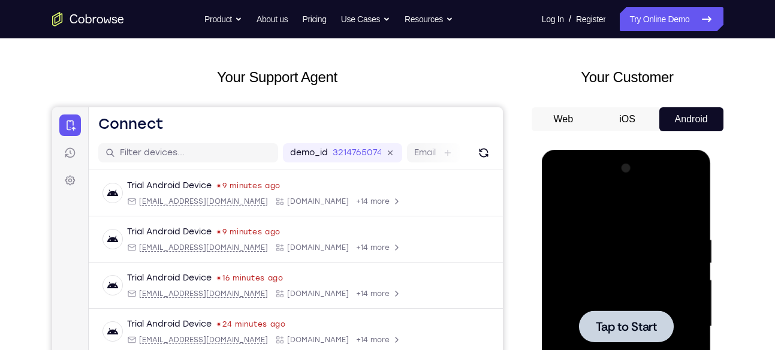
click at [636, 308] on div at bounding box center [626, 326] width 151 height 335
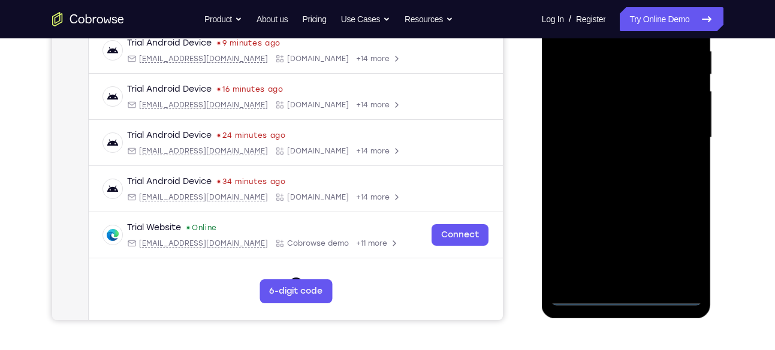
scroll to position [252, 0]
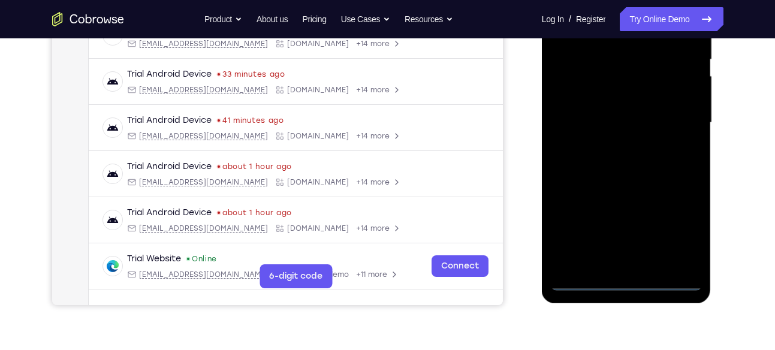
click at [632, 283] on div at bounding box center [626, 122] width 151 height 335
click at [677, 240] on div at bounding box center [626, 122] width 151 height 335
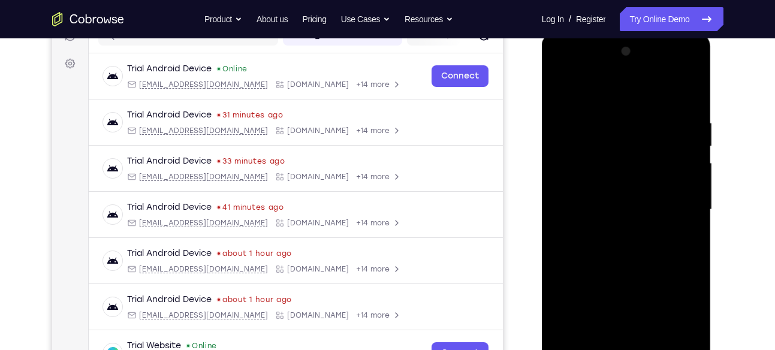
scroll to position [161, 0]
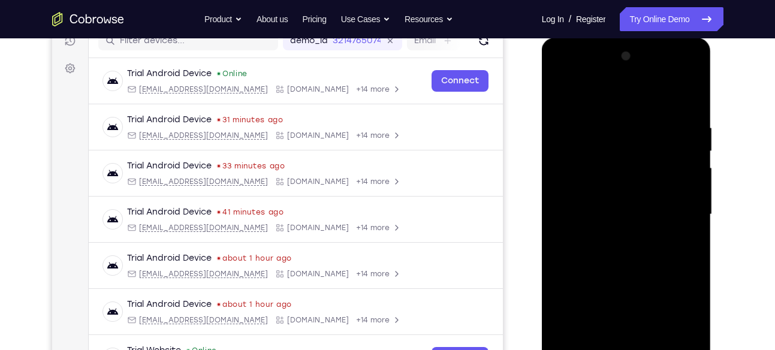
click at [618, 108] on div at bounding box center [626, 214] width 151 height 335
click at [595, 141] on div at bounding box center [626, 214] width 151 height 335
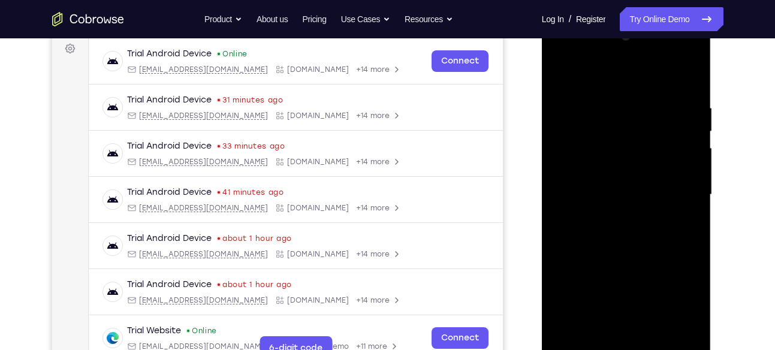
scroll to position [186, 0]
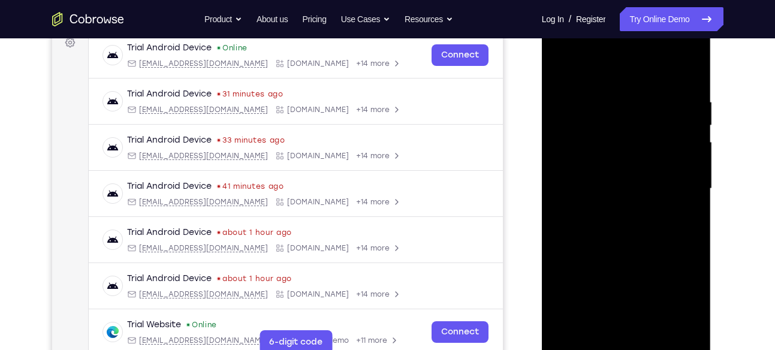
click at [622, 256] on div at bounding box center [626, 188] width 151 height 335
click at [623, 211] on div at bounding box center [626, 188] width 151 height 335
click at [601, 46] on div at bounding box center [626, 188] width 151 height 335
click at [666, 115] on div at bounding box center [626, 188] width 151 height 335
click at [651, 136] on div at bounding box center [626, 188] width 151 height 335
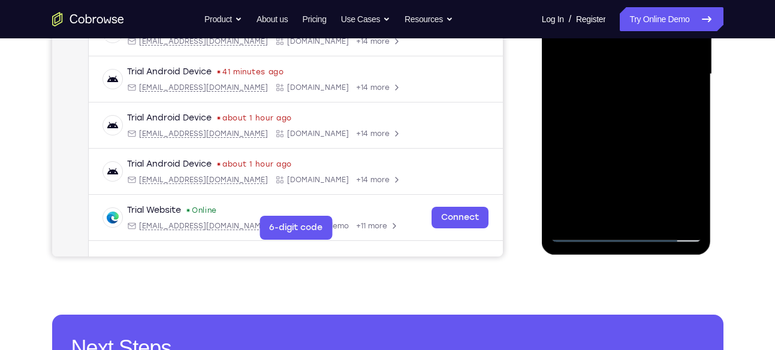
scroll to position [303, 0]
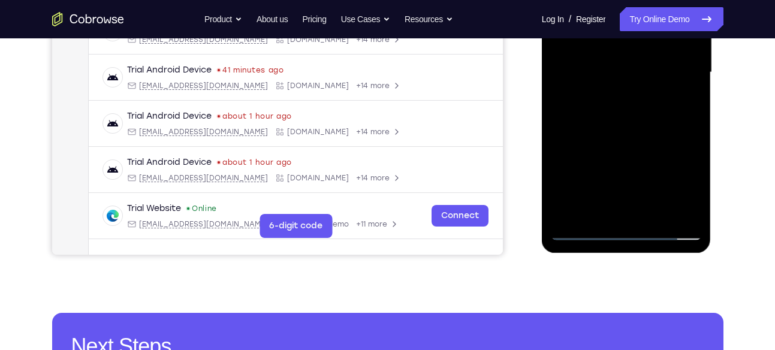
click at [689, 214] on div at bounding box center [626, 72] width 151 height 335
click at [616, 159] on div at bounding box center [626, 72] width 151 height 335
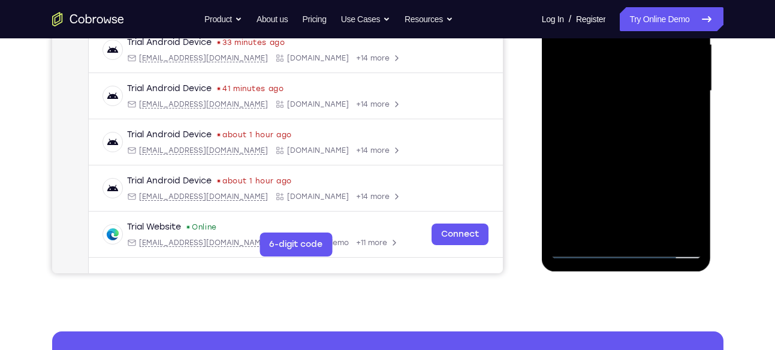
scroll to position [279, 0]
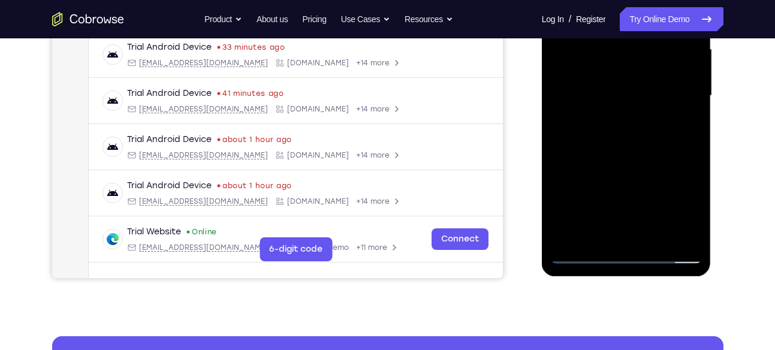
click at [564, 191] on div at bounding box center [626, 95] width 151 height 335
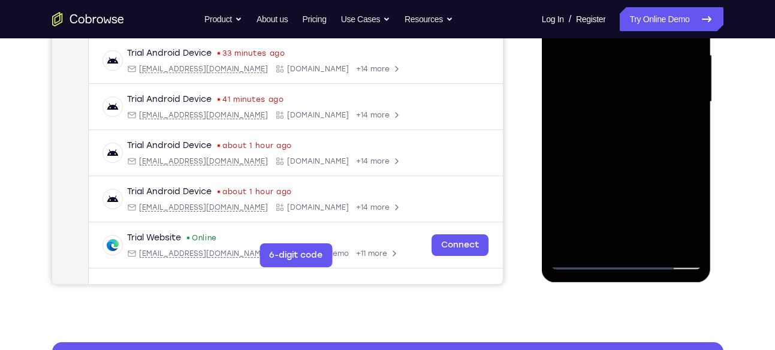
scroll to position [274, 0]
click at [567, 197] on div at bounding box center [626, 101] width 151 height 335
click at [568, 195] on div at bounding box center [626, 101] width 151 height 335
click at [569, 196] on div at bounding box center [626, 101] width 151 height 335
click at [568, 197] on div at bounding box center [626, 101] width 151 height 335
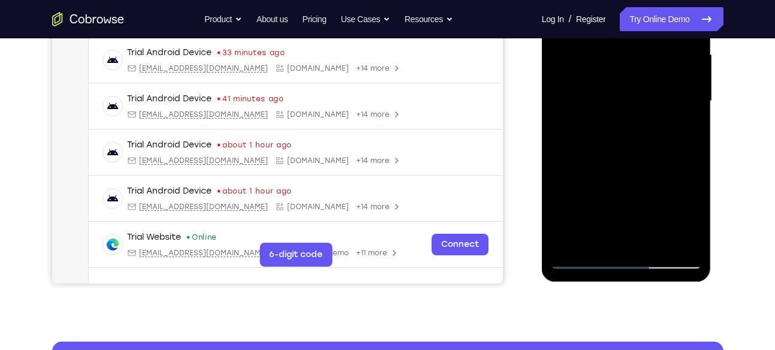
click at [569, 197] on div at bounding box center [626, 101] width 151 height 335
click at [572, 197] on div at bounding box center [626, 101] width 151 height 335
click at [571, 195] on div at bounding box center [626, 101] width 151 height 335
click at [571, 196] on div at bounding box center [626, 101] width 151 height 335
click at [572, 196] on div at bounding box center [626, 101] width 151 height 335
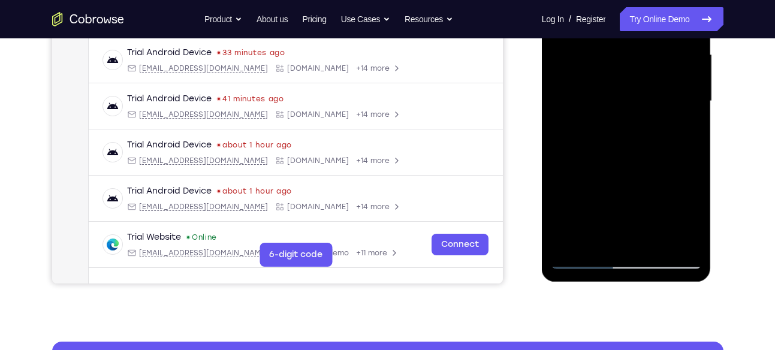
click at [573, 196] on div at bounding box center [626, 101] width 151 height 335
click at [603, 142] on div at bounding box center [626, 101] width 151 height 335
click at [581, 194] on div at bounding box center [626, 101] width 151 height 335
click at [585, 196] on div at bounding box center [626, 101] width 151 height 335
click at [591, 196] on div at bounding box center [626, 101] width 151 height 335
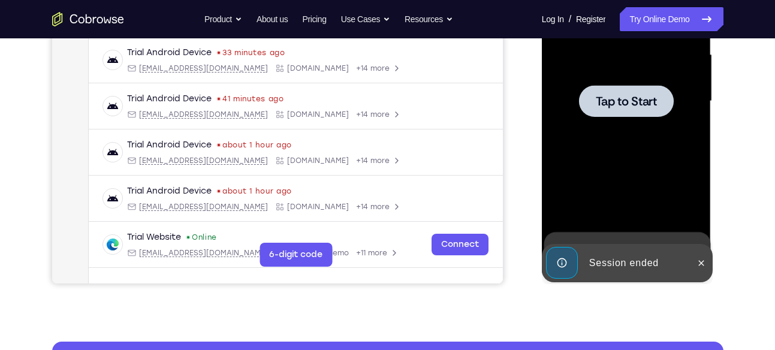
scroll to position [283, 0]
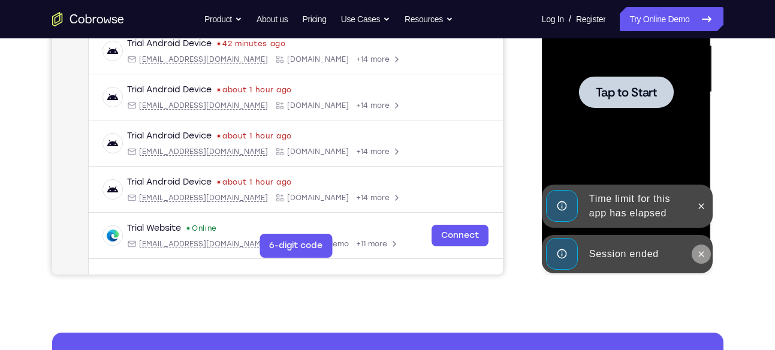
click at [694, 250] on button at bounding box center [700, 253] width 19 height 19
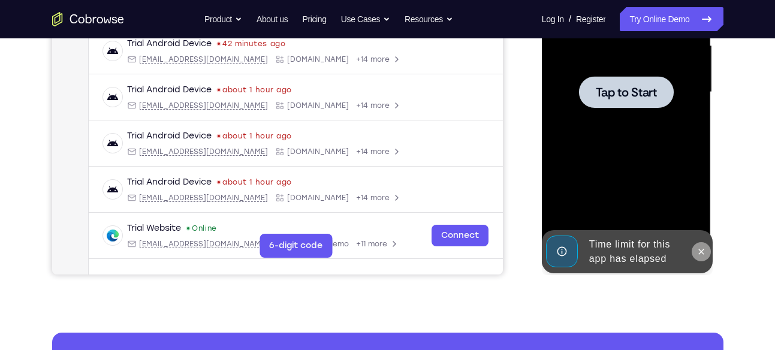
click at [702, 252] on icon at bounding box center [701, 252] width 10 height 10
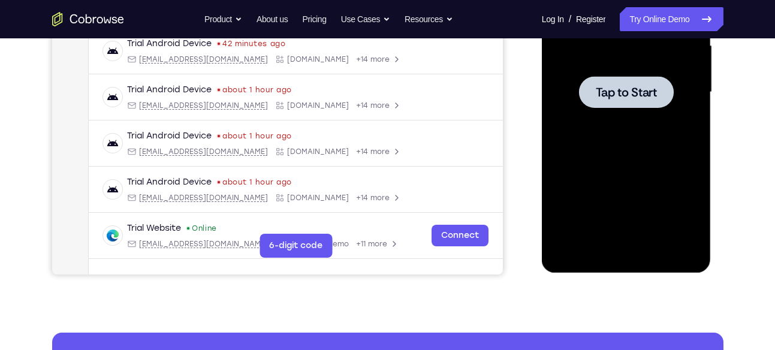
click at [635, 89] on span "Tap to Start" at bounding box center [625, 92] width 61 height 12
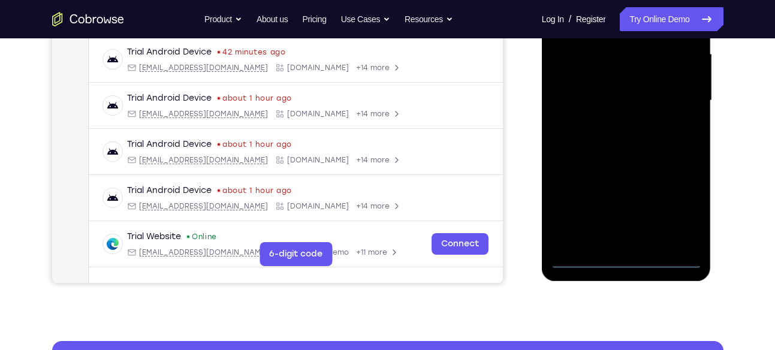
scroll to position [279, 0]
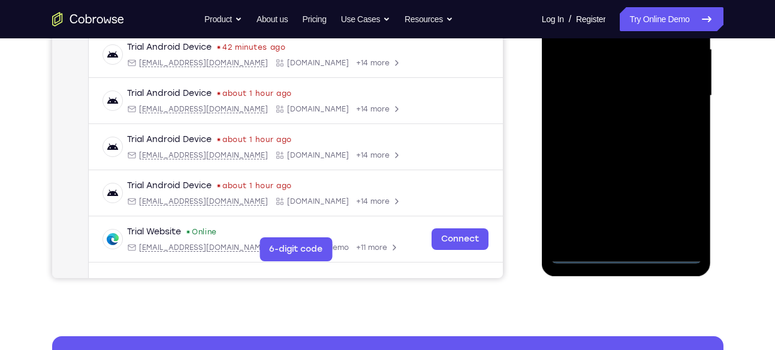
click at [632, 256] on div at bounding box center [626, 95] width 151 height 335
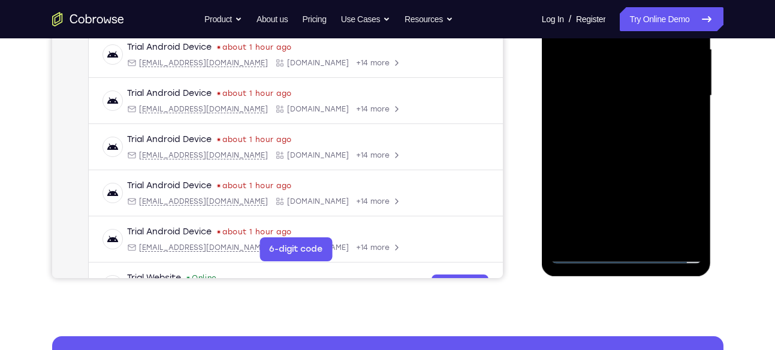
click at [679, 197] on div at bounding box center [626, 95] width 151 height 335
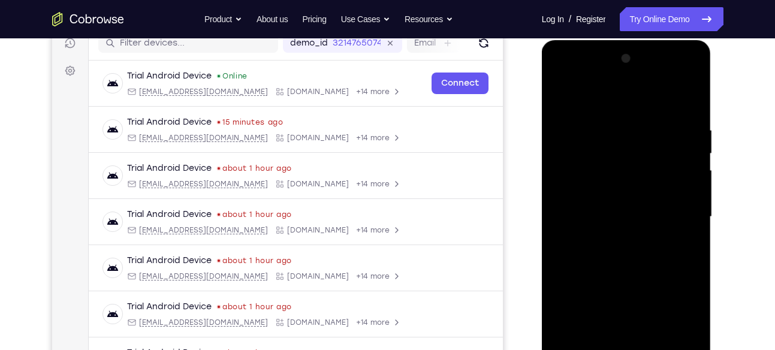
scroll to position [153, 0]
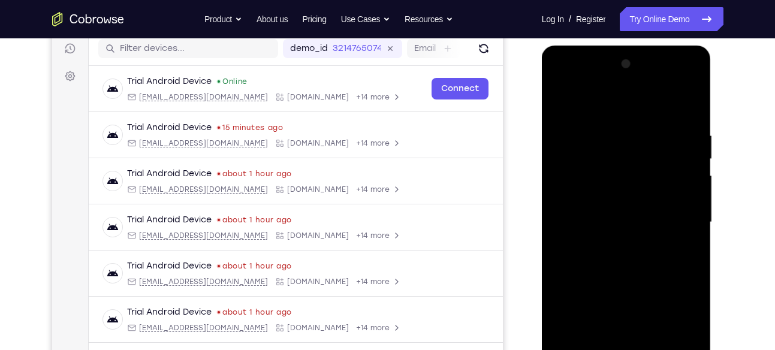
click at [617, 117] on div at bounding box center [626, 222] width 151 height 335
click at [592, 108] on div at bounding box center [626, 222] width 151 height 335
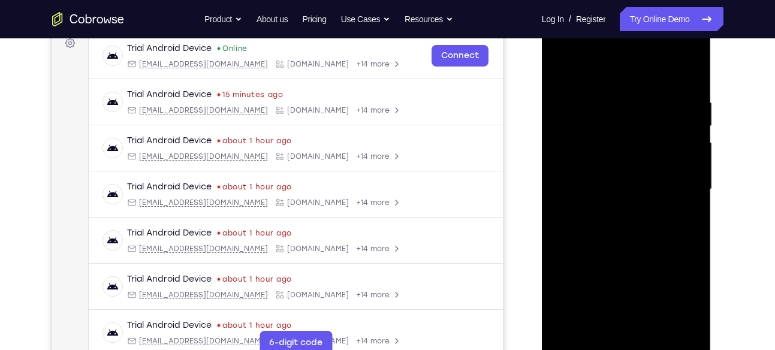
scroll to position [186, 0]
click at [602, 128] on div at bounding box center [626, 188] width 151 height 335
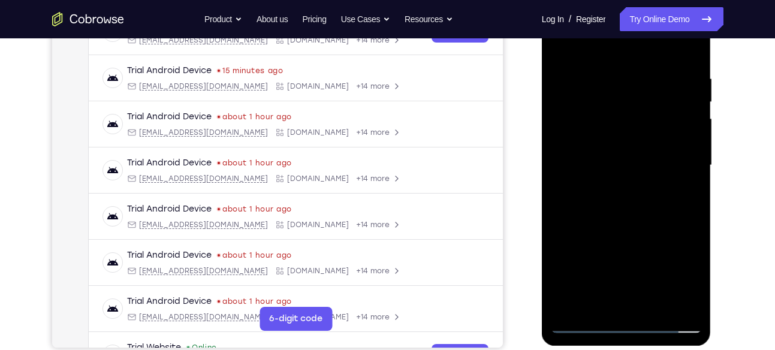
scroll to position [211, 0]
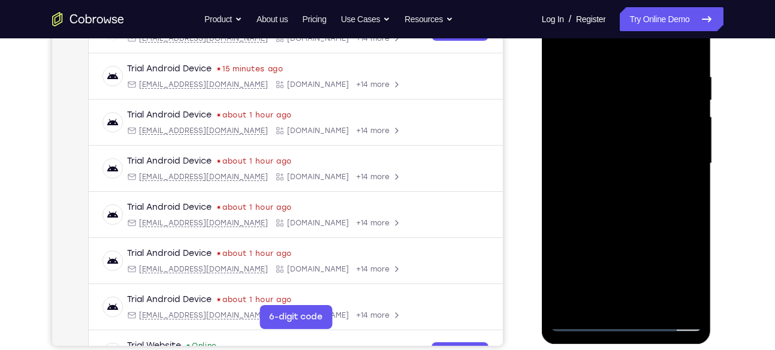
click at [642, 228] on div at bounding box center [626, 163] width 151 height 335
click at [628, 191] on div at bounding box center [626, 163] width 151 height 335
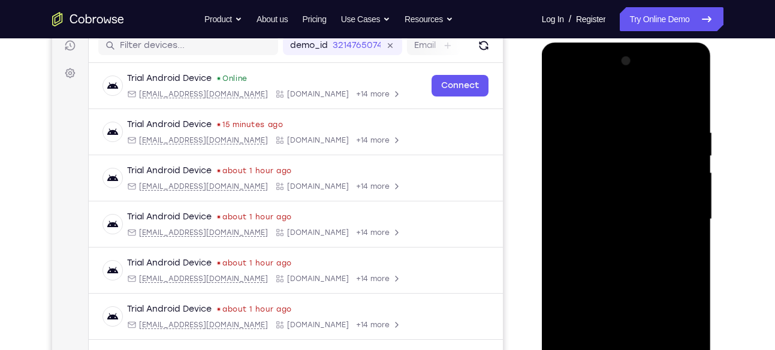
click at [625, 82] on div at bounding box center [626, 219] width 151 height 335
click at [599, 170] on div at bounding box center [626, 219] width 151 height 335
click at [597, 156] on div at bounding box center [626, 219] width 151 height 335
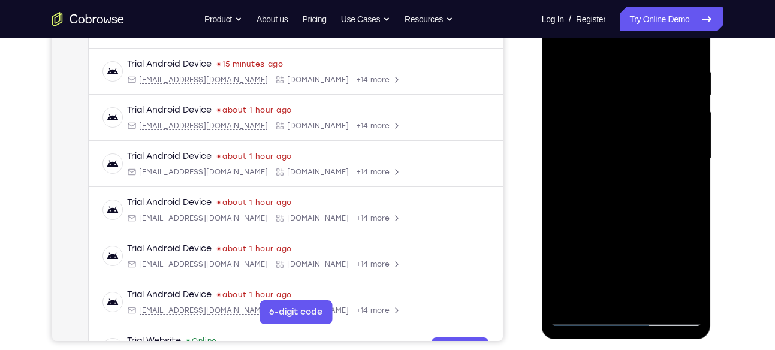
scroll to position [217, 0]
click at [693, 299] on div at bounding box center [626, 157] width 151 height 335
click at [643, 235] on div at bounding box center [626, 157] width 151 height 335
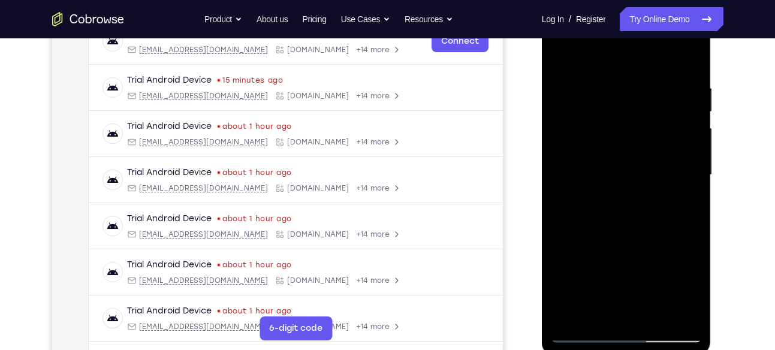
scroll to position [199, 0]
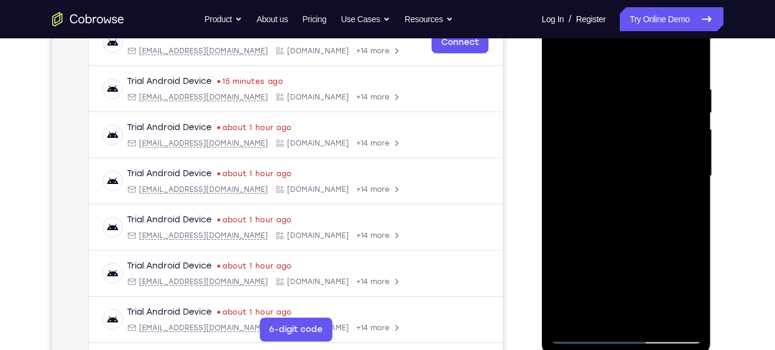
click at [689, 59] on div at bounding box center [626, 175] width 151 height 335
click at [603, 124] on div at bounding box center [626, 175] width 151 height 335
click at [609, 106] on div at bounding box center [626, 175] width 151 height 335
click at [625, 208] on div at bounding box center [626, 175] width 151 height 335
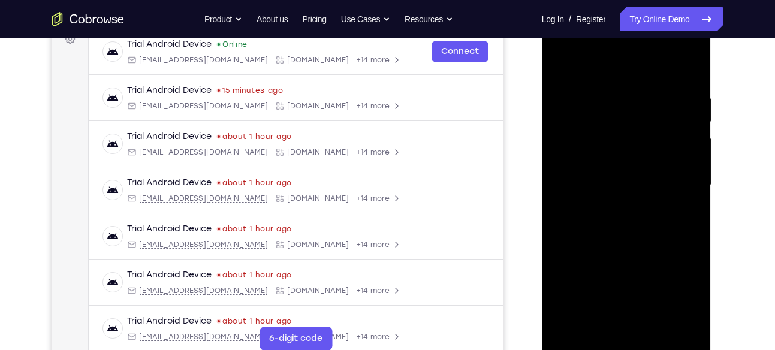
scroll to position [189, 0]
click at [691, 68] on div at bounding box center [626, 185] width 151 height 335
click at [609, 129] on div at bounding box center [626, 185] width 151 height 335
click at [588, 129] on div at bounding box center [626, 185] width 151 height 335
drag, startPoint x: 588, startPoint y: 129, endPoint x: 572, endPoint y: 123, distance: 16.7
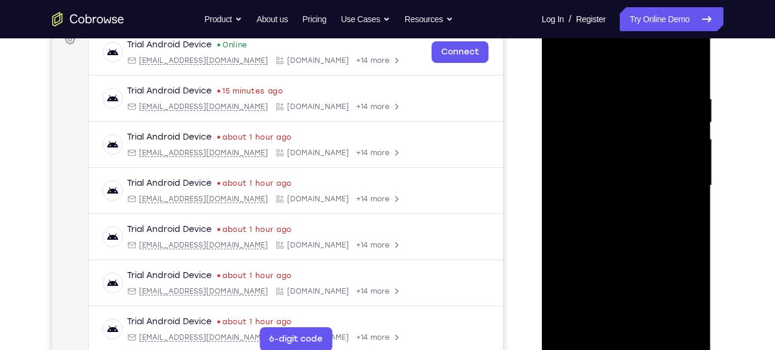
click at [572, 123] on div at bounding box center [626, 185] width 151 height 335
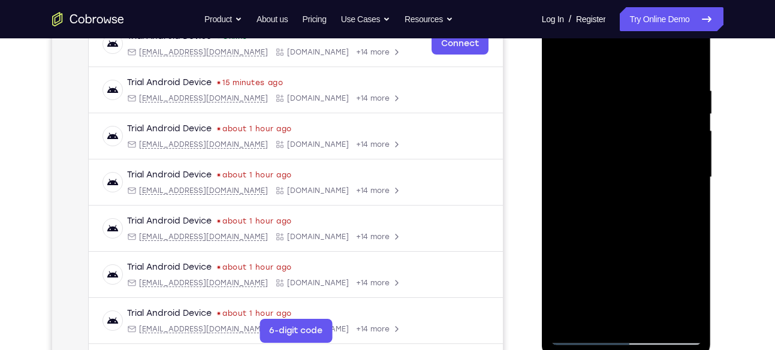
scroll to position [198, 0]
click at [576, 119] on div at bounding box center [626, 176] width 151 height 335
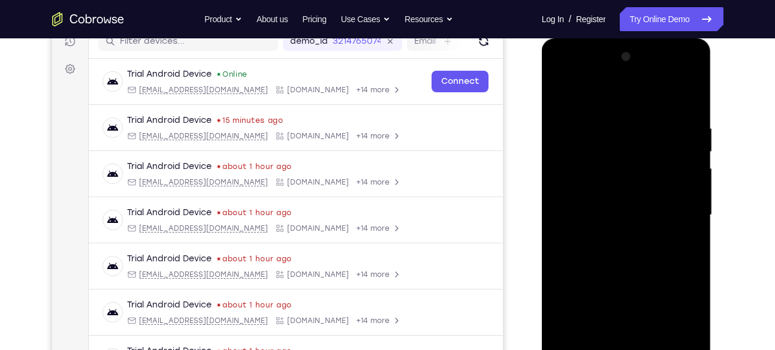
scroll to position [158, 0]
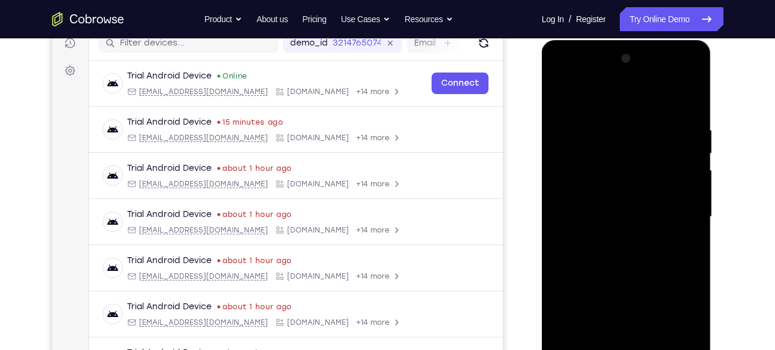
click at [694, 93] on div at bounding box center [626, 216] width 151 height 335
drag, startPoint x: 1104, startPoint y: 80, endPoint x: 606, endPoint y: 99, distance: 498.2
click at [606, 99] on div at bounding box center [626, 216] width 151 height 335
click at [615, 79] on div at bounding box center [626, 216] width 151 height 335
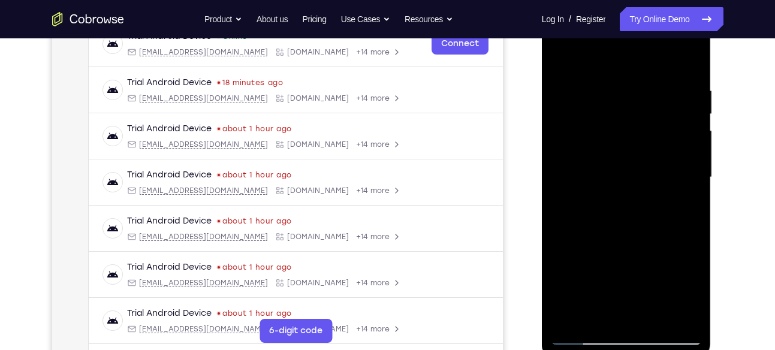
scroll to position [199, 0]
click at [694, 318] on div at bounding box center [626, 175] width 151 height 335
click at [646, 190] on div at bounding box center [626, 175] width 151 height 335
click at [608, 180] on div at bounding box center [626, 175] width 151 height 335
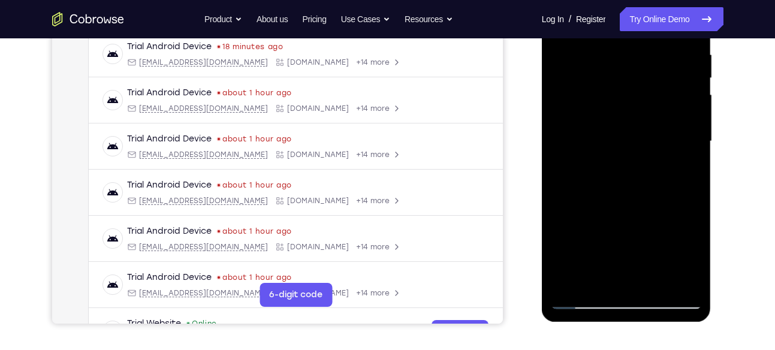
scroll to position [239, 0]
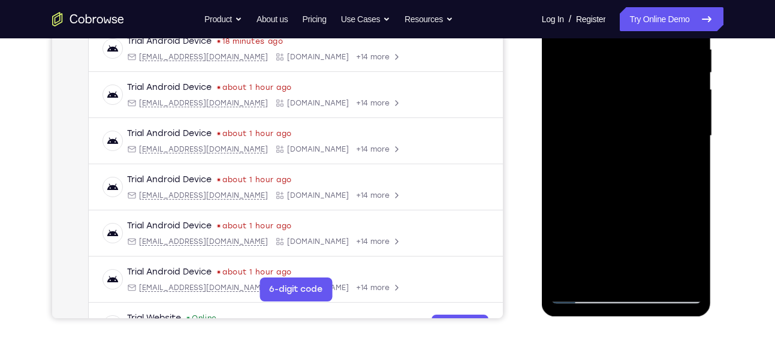
click at [640, 186] on div at bounding box center [626, 135] width 151 height 335
click at [566, 218] on div at bounding box center [626, 135] width 151 height 335
click at [570, 217] on div at bounding box center [626, 135] width 151 height 335
click at [575, 217] on div at bounding box center [626, 135] width 151 height 335
click at [583, 217] on div at bounding box center [626, 135] width 151 height 335
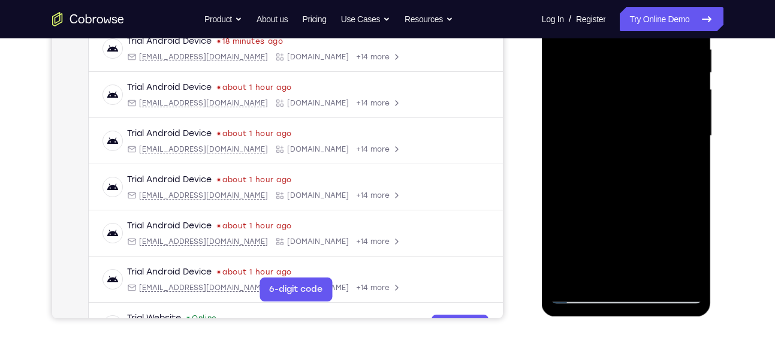
click at [588, 217] on div at bounding box center [626, 135] width 151 height 335
click at [594, 217] on div at bounding box center [626, 135] width 151 height 335
click at [600, 217] on div at bounding box center [626, 135] width 151 height 335
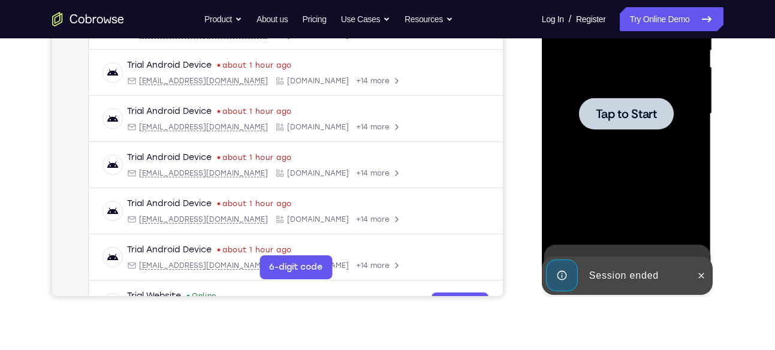
scroll to position [264, 0]
